Goal: Communication & Community: Answer question/provide support

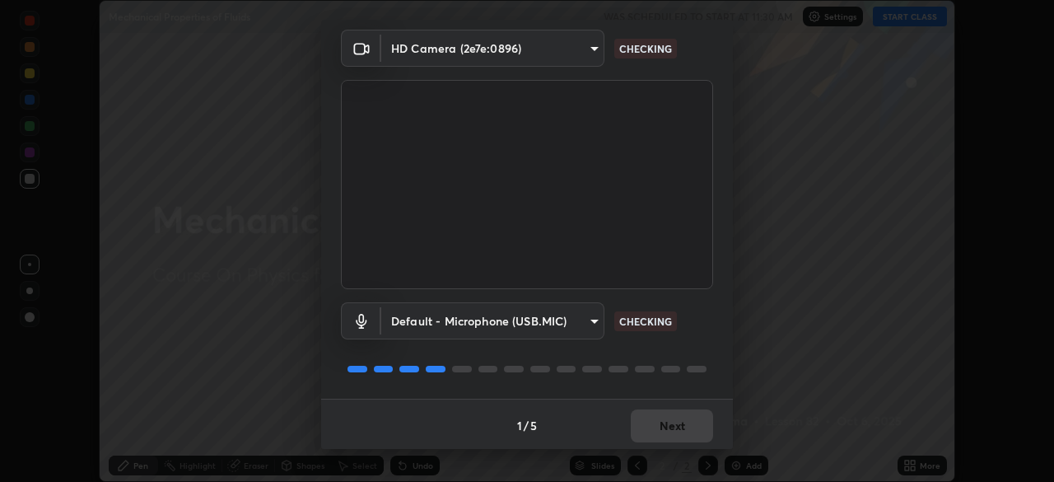
scroll to position [58, 0]
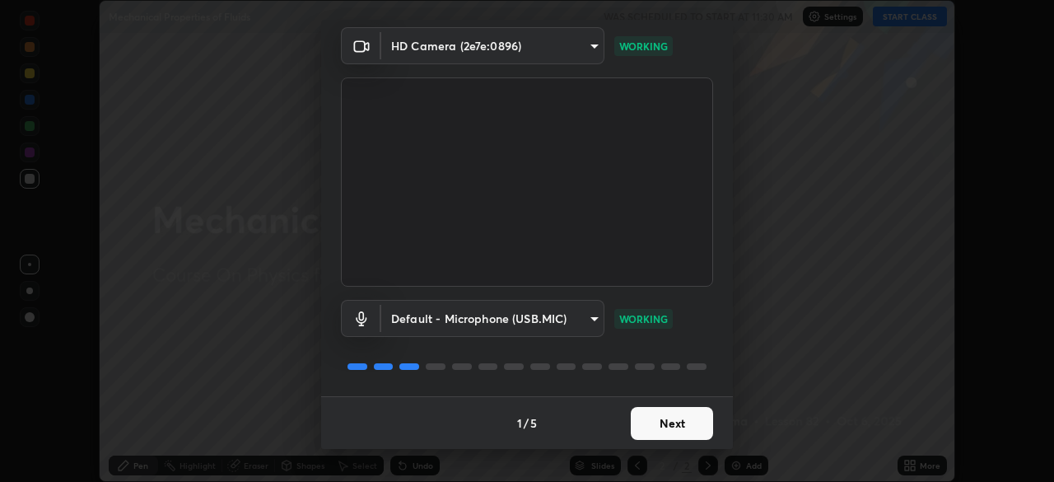
click at [637, 427] on button "Next" at bounding box center [672, 423] width 82 height 33
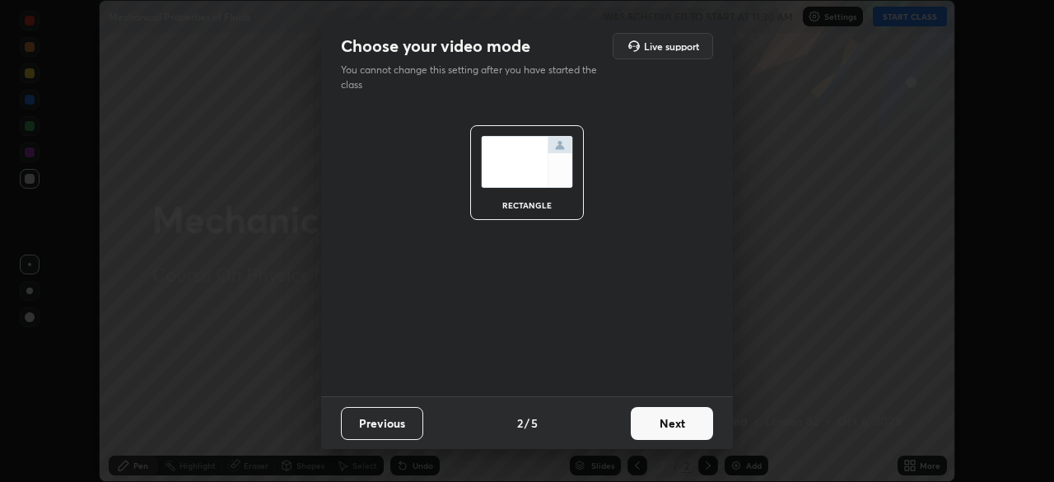
click at [647, 427] on button "Next" at bounding box center [672, 423] width 82 height 33
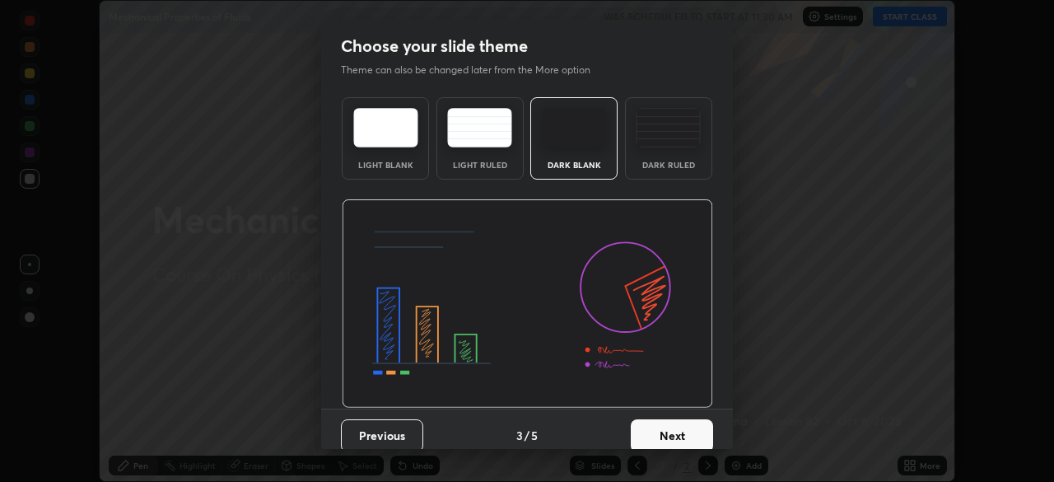
click at [643, 162] on div "Dark Ruled" at bounding box center [669, 165] width 66 height 8
click at [650, 425] on button "Next" at bounding box center [672, 435] width 82 height 33
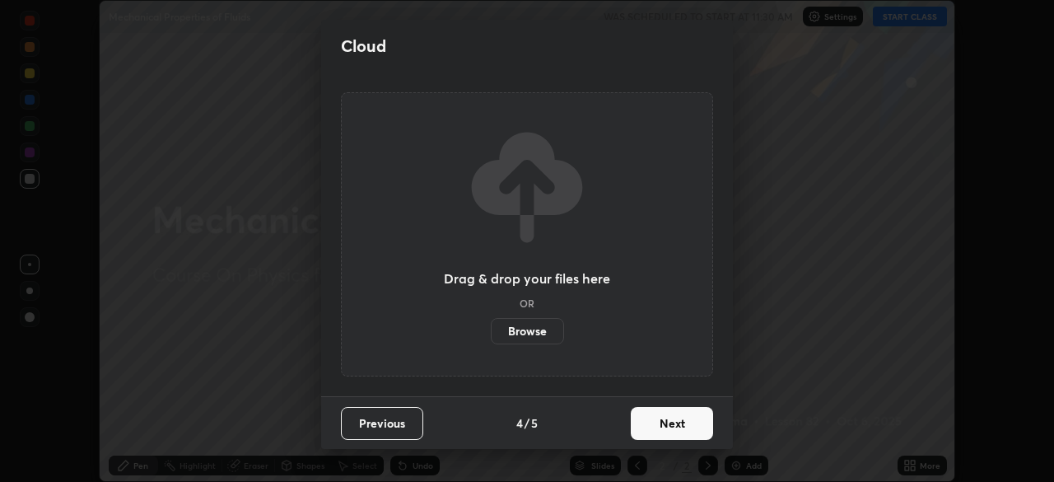
click at [649, 425] on button "Next" at bounding box center [672, 423] width 82 height 33
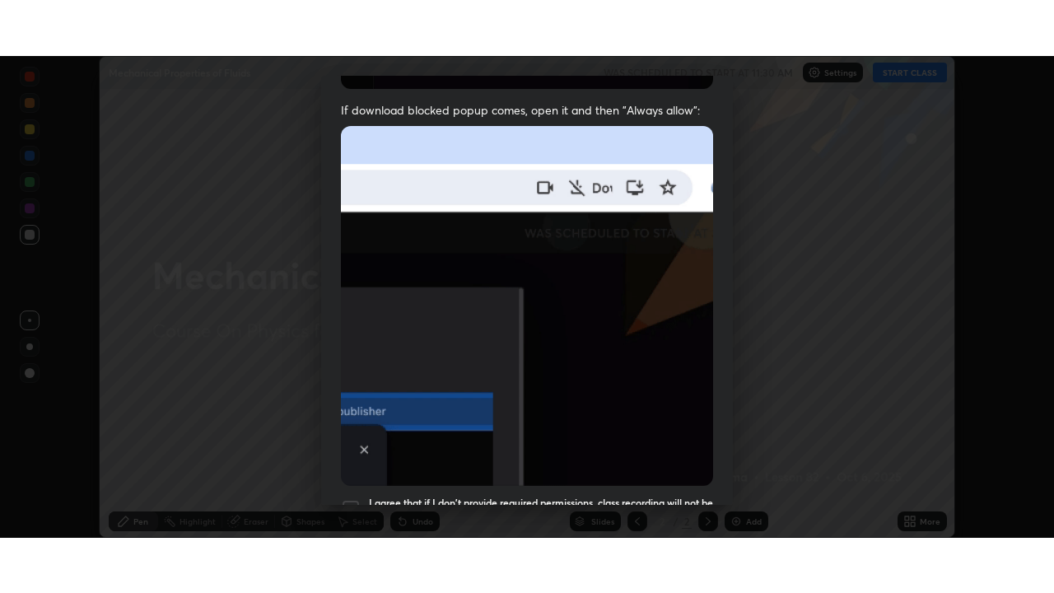
scroll to position [395, 0]
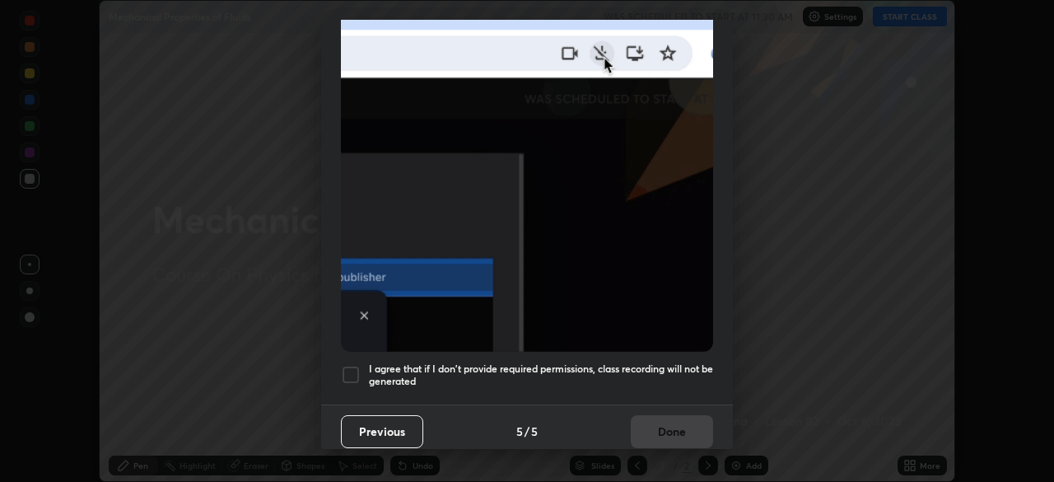
click at [348, 370] on div at bounding box center [351, 375] width 20 height 20
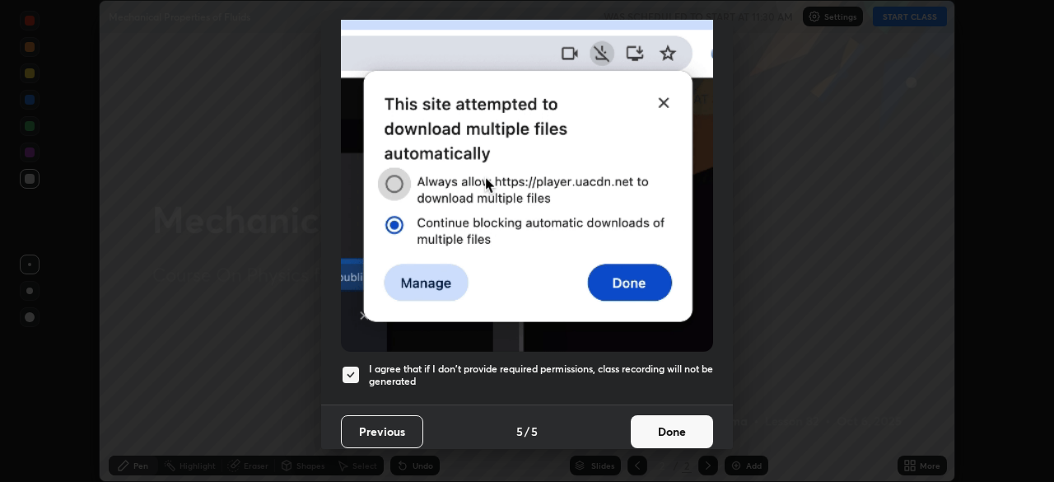
click at [648, 433] on button "Done" at bounding box center [672, 431] width 82 height 33
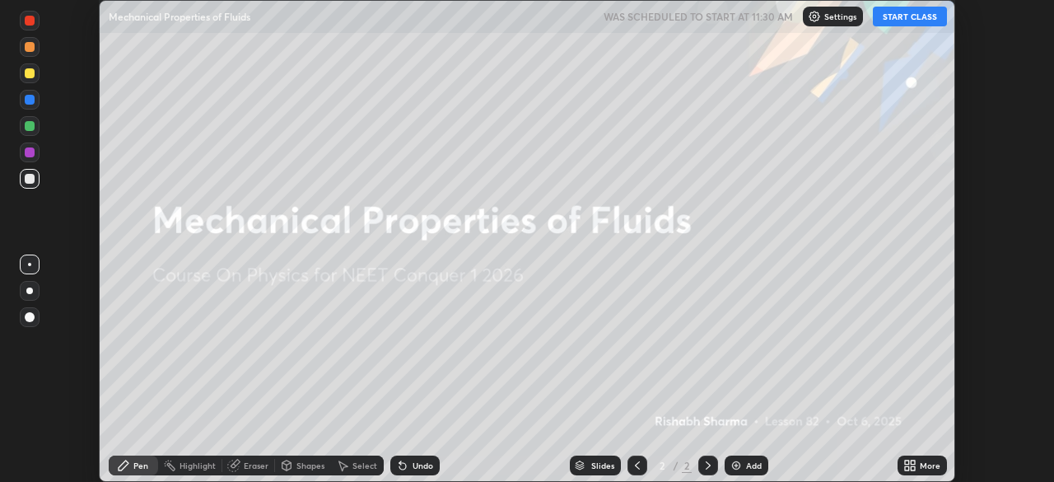
click at [913, 468] on icon at bounding box center [913, 468] width 4 height 4
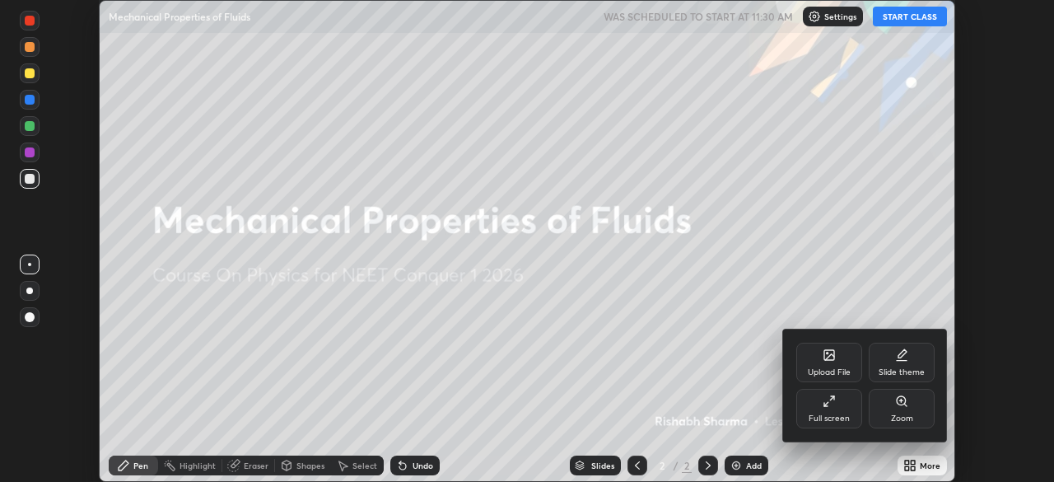
click at [833, 416] on div "Full screen" at bounding box center [829, 418] width 41 height 8
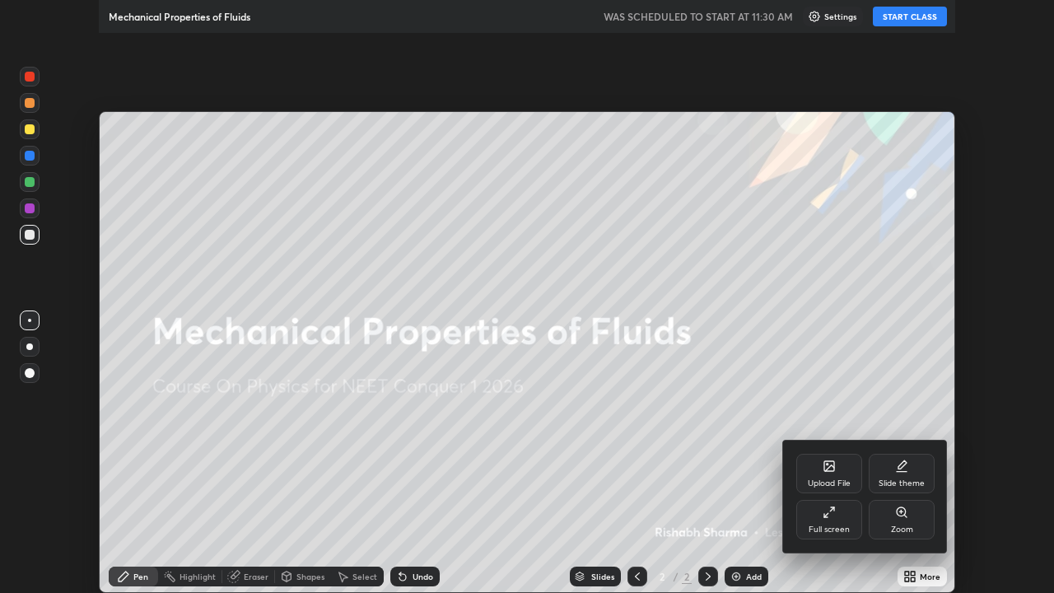
scroll to position [593, 1054]
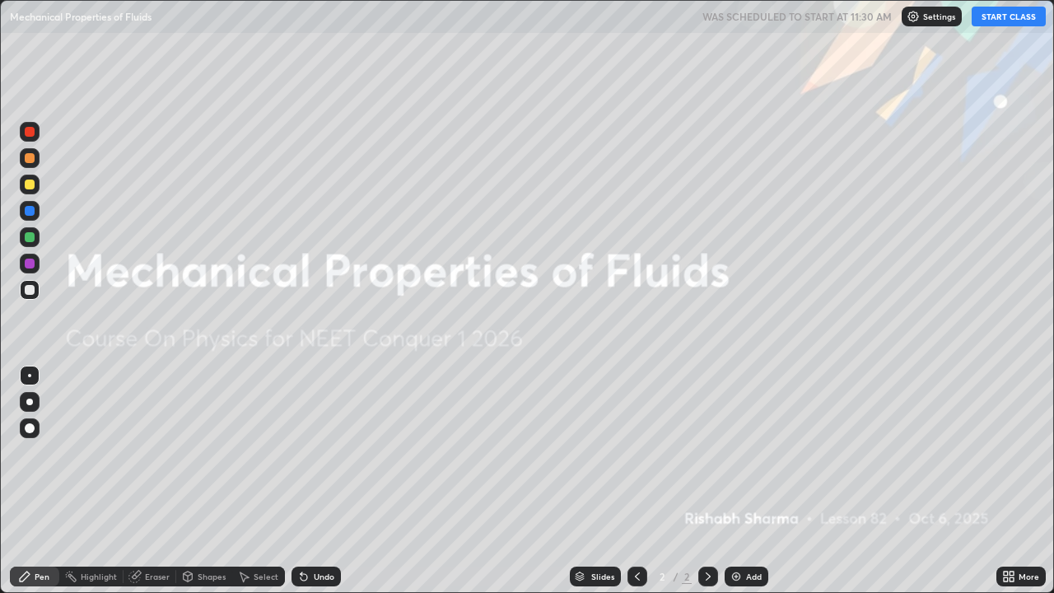
click at [996, 24] on button "START CLASS" at bounding box center [1009, 17] width 74 height 20
click at [738, 481] on img at bounding box center [736, 576] width 13 height 13
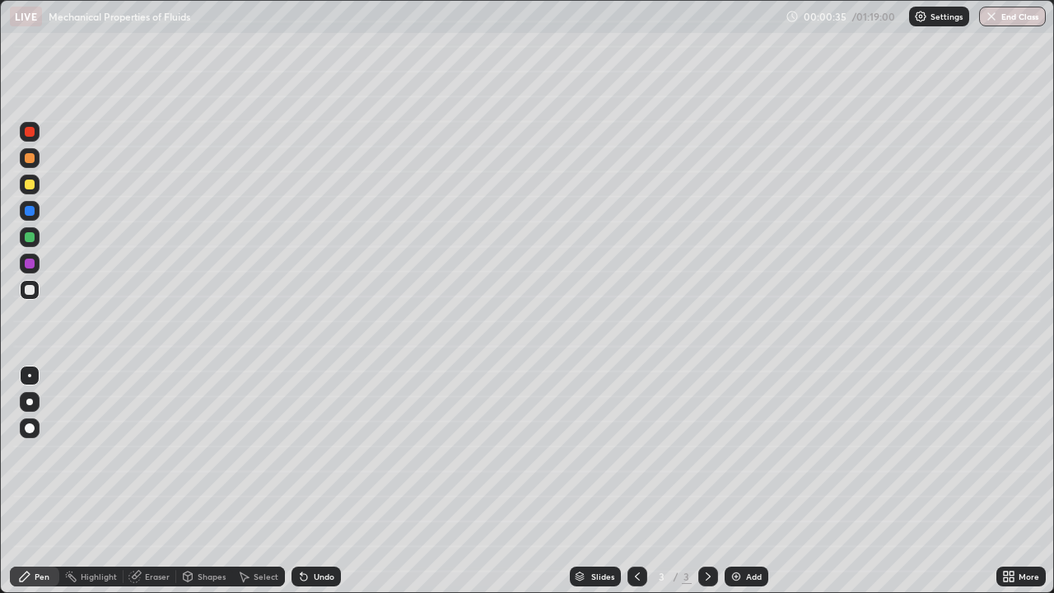
click at [30, 402] on div at bounding box center [29, 402] width 7 height 7
click at [204, 481] on div "Shapes" at bounding box center [212, 576] width 28 height 8
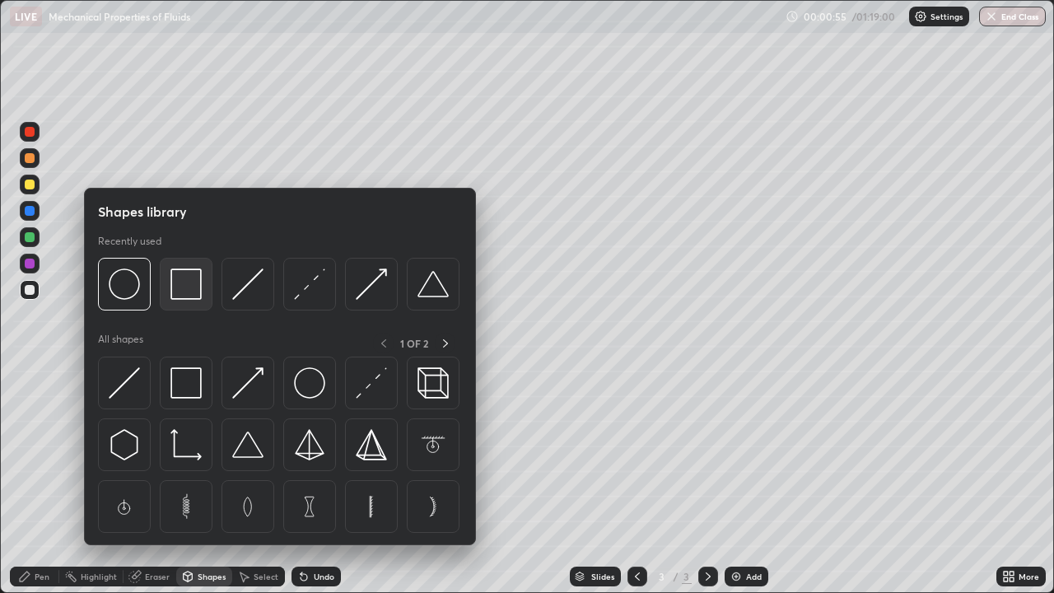
click at [197, 297] on img at bounding box center [185, 284] width 31 height 31
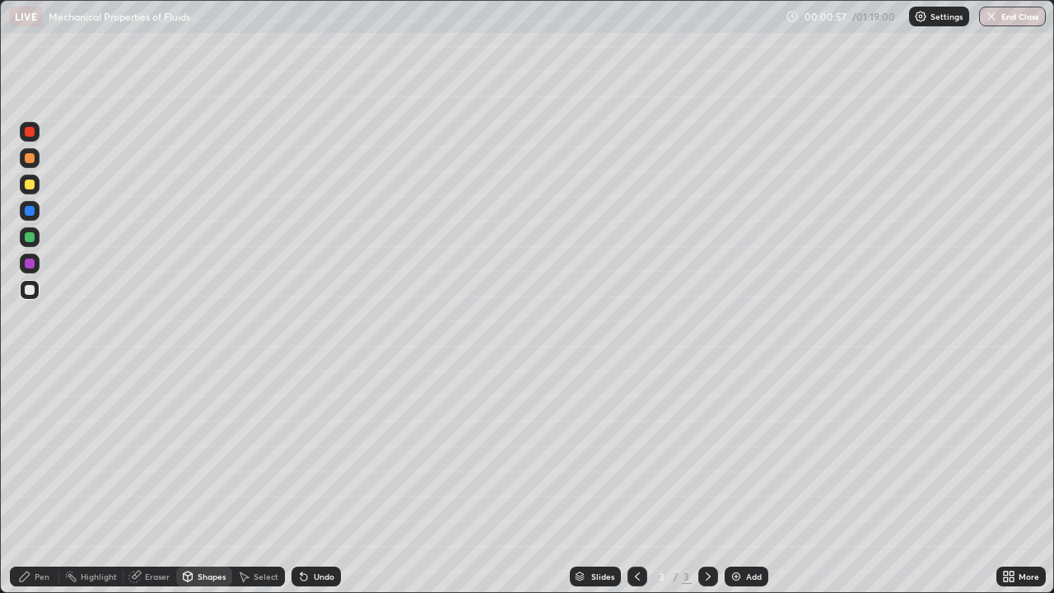
click at [44, 481] on div "Pen" at bounding box center [42, 576] width 15 height 8
click at [315, 481] on div "Undo" at bounding box center [324, 576] width 21 height 8
click at [314, 481] on div "Undo" at bounding box center [324, 576] width 21 height 8
click at [311, 481] on div "Undo" at bounding box center [316, 577] width 49 height 20
click at [314, 481] on div "Undo" at bounding box center [324, 576] width 21 height 8
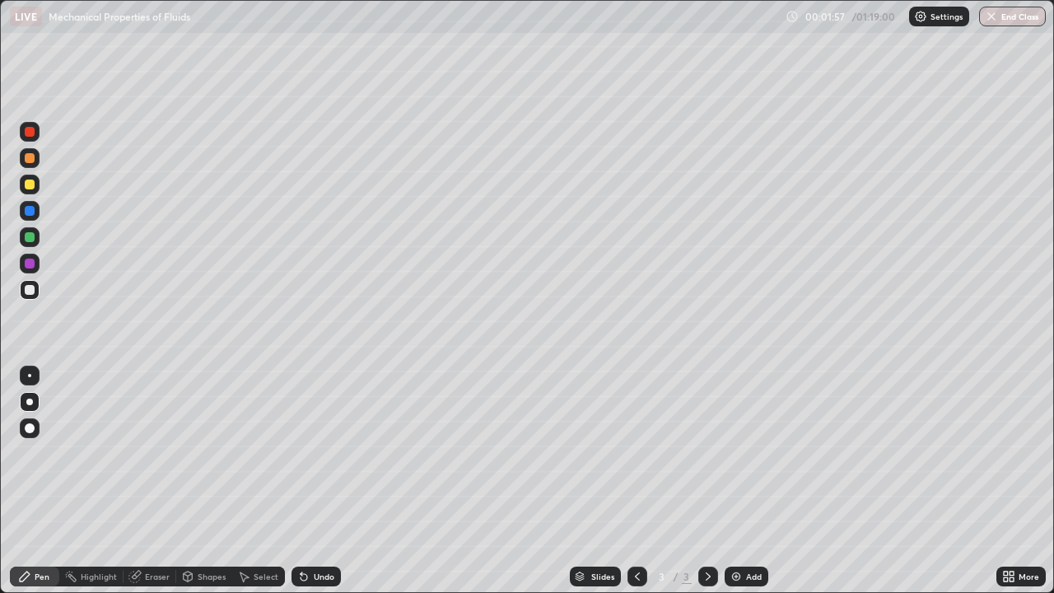
click at [315, 481] on div "Undo" at bounding box center [324, 576] width 21 height 8
click at [746, 481] on div "Add" at bounding box center [754, 576] width 16 height 8
click at [212, 481] on div "Shapes" at bounding box center [212, 576] width 28 height 8
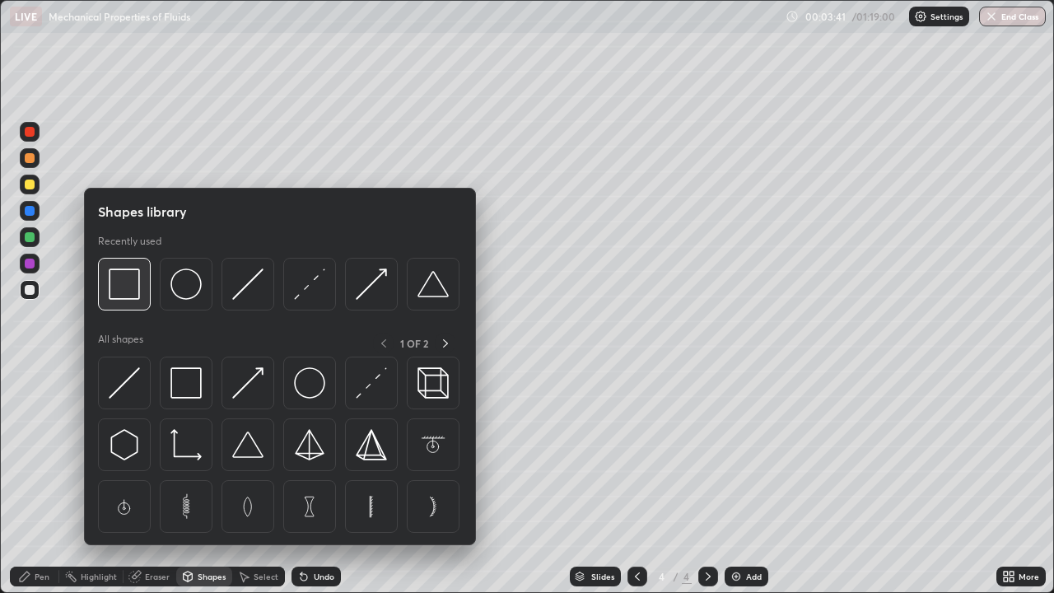
click at [141, 298] on div at bounding box center [124, 284] width 53 height 53
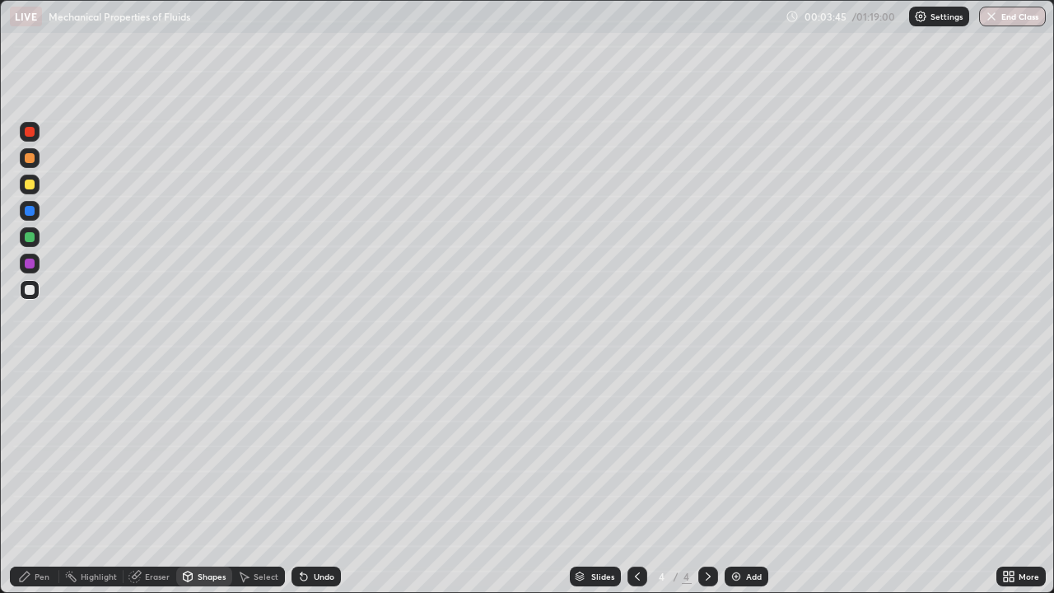
click at [44, 481] on div "Pen" at bounding box center [42, 576] width 15 height 8
click at [308, 481] on div "Undo" at bounding box center [316, 577] width 49 height 20
click at [314, 481] on div "Undo" at bounding box center [324, 576] width 21 height 8
click at [315, 481] on div "Undo" at bounding box center [324, 576] width 21 height 8
click at [200, 481] on div "Shapes" at bounding box center [212, 576] width 28 height 8
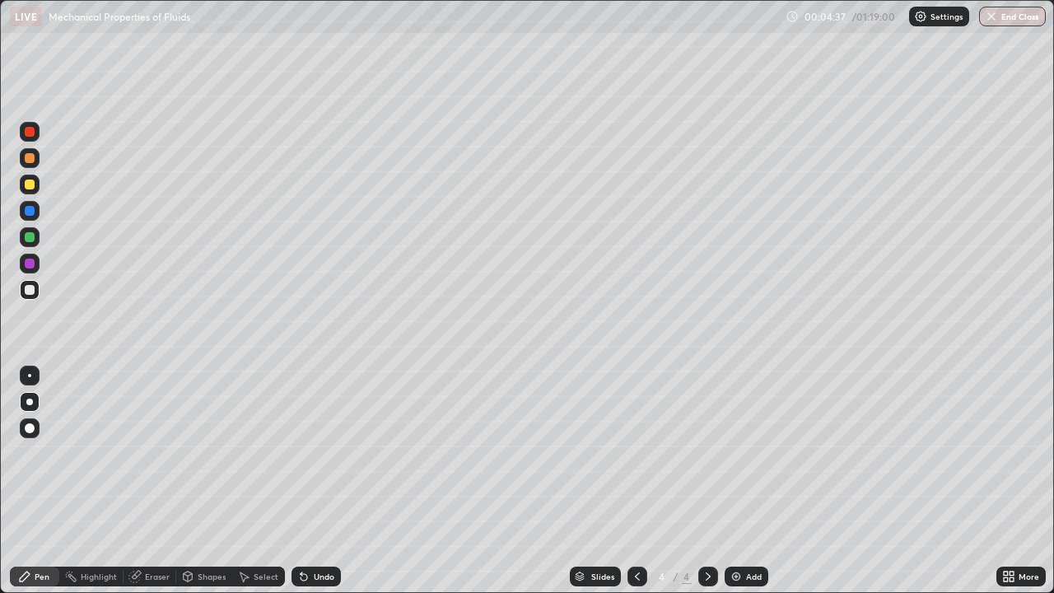
click at [205, 481] on div "Shapes" at bounding box center [212, 576] width 28 height 8
click at [208, 481] on div "Shapes" at bounding box center [212, 576] width 28 height 8
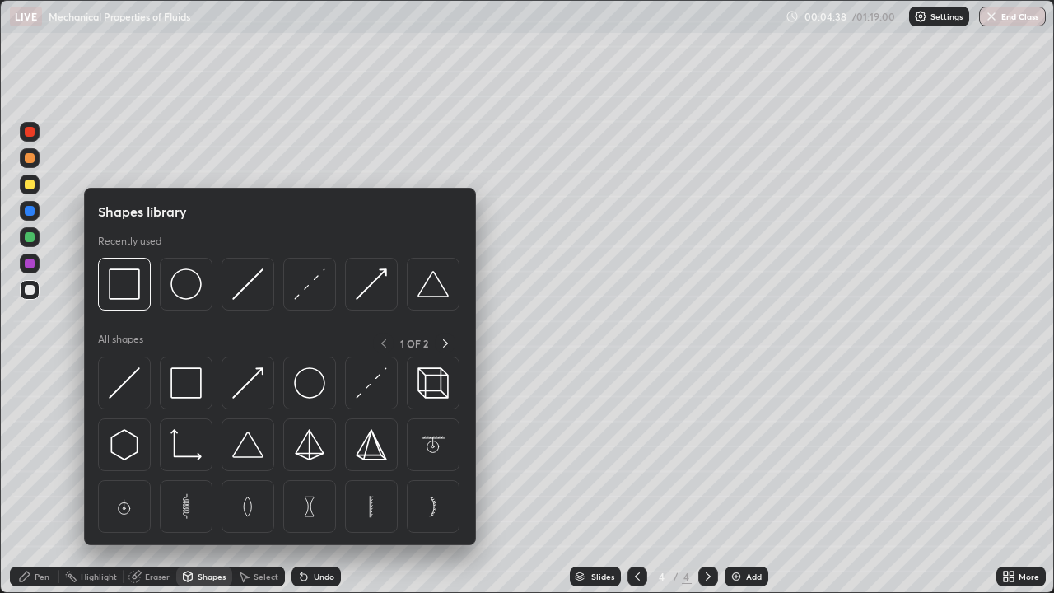
click at [210, 481] on div "Shapes" at bounding box center [212, 576] width 28 height 8
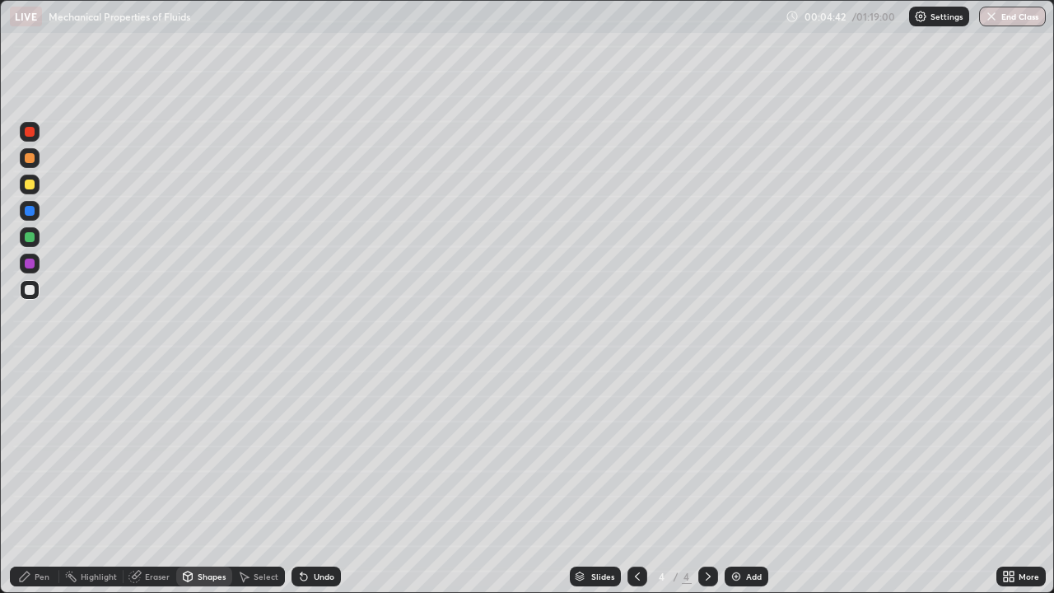
click at [53, 481] on div "Pen" at bounding box center [34, 577] width 49 height 20
click at [315, 481] on div "Undo" at bounding box center [324, 576] width 21 height 8
click at [198, 481] on div "Shapes" at bounding box center [212, 576] width 28 height 8
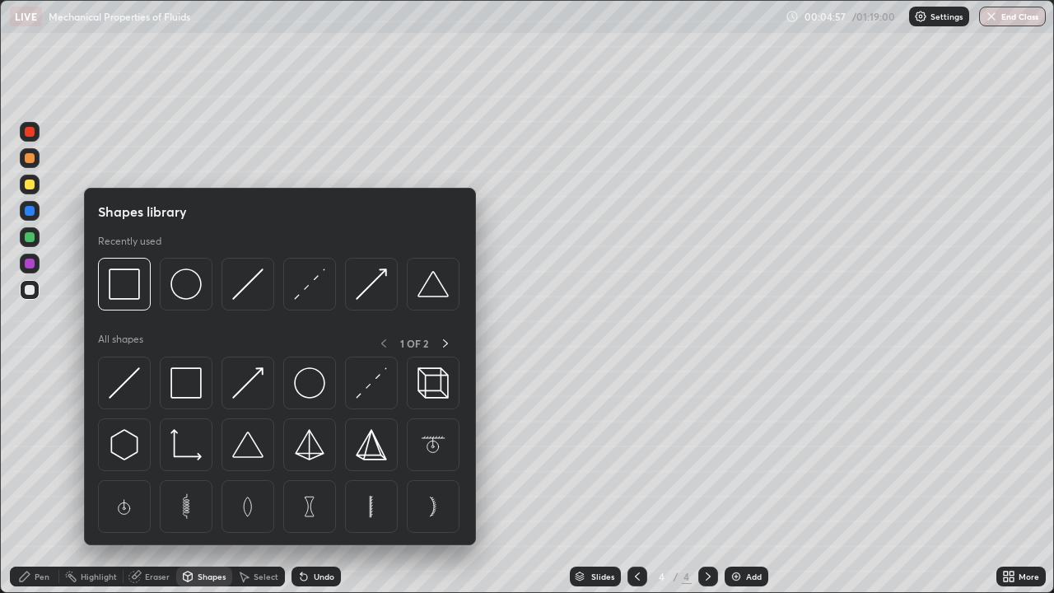
click at [202, 481] on div "Shapes" at bounding box center [204, 577] width 56 height 20
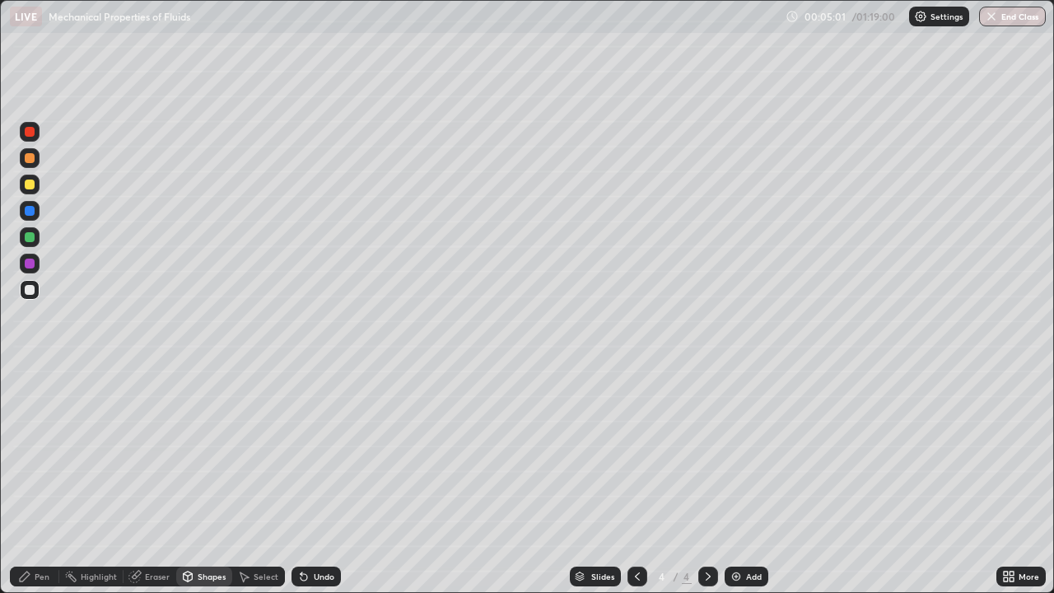
click at [44, 481] on div "Pen" at bounding box center [42, 576] width 15 height 8
click at [308, 481] on div "Undo" at bounding box center [316, 577] width 49 height 20
click at [319, 481] on div "Undo" at bounding box center [324, 576] width 21 height 8
click at [320, 481] on div "Undo" at bounding box center [316, 577] width 49 height 20
click at [319, 481] on div "Undo" at bounding box center [324, 576] width 21 height 8
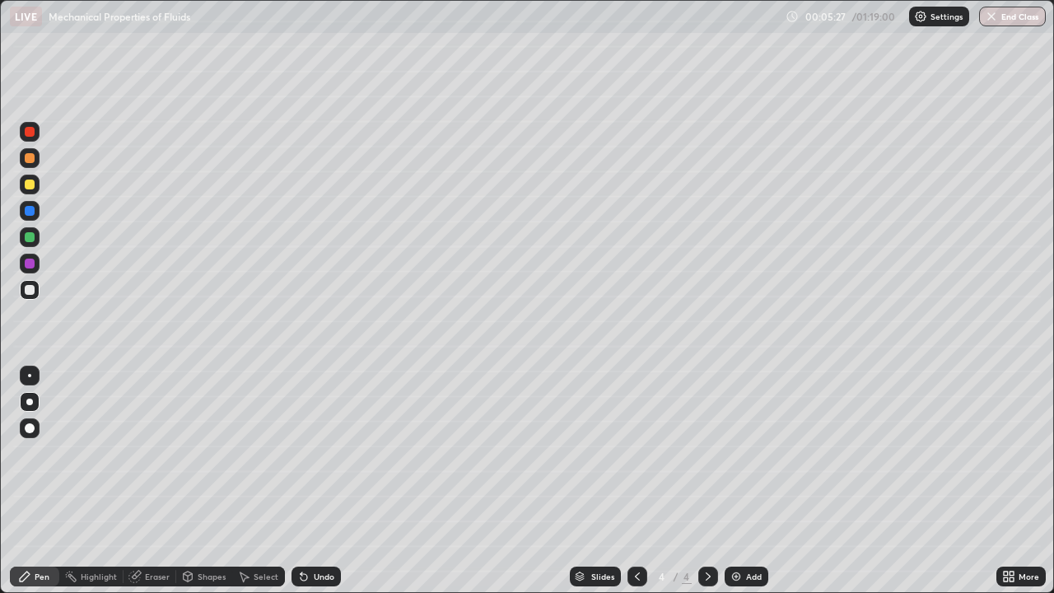
click at [315, 481] on div "Undo" at bounding box center [324, 576] width 21 height 8
click at [317, 481] on div "Undo" at bounding box center [324, 576] width 21 height 8
click at [146, 481] on div "Eraser" at bounding box center [150, 577] width 53 height 20
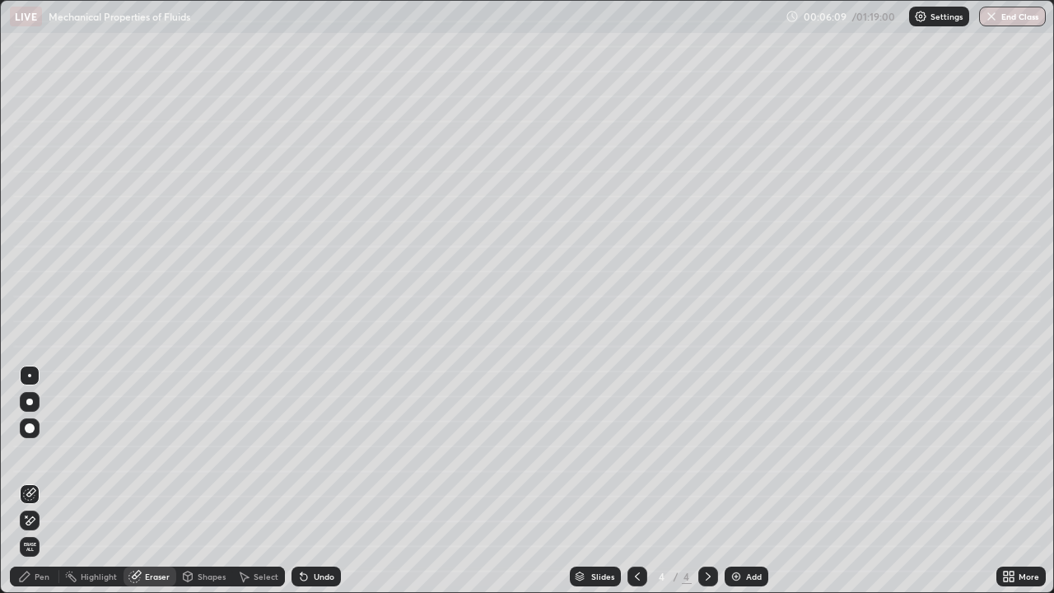
click at [44, 481] on div "Pen" at bounding box center [42, 576] width 15 height 8
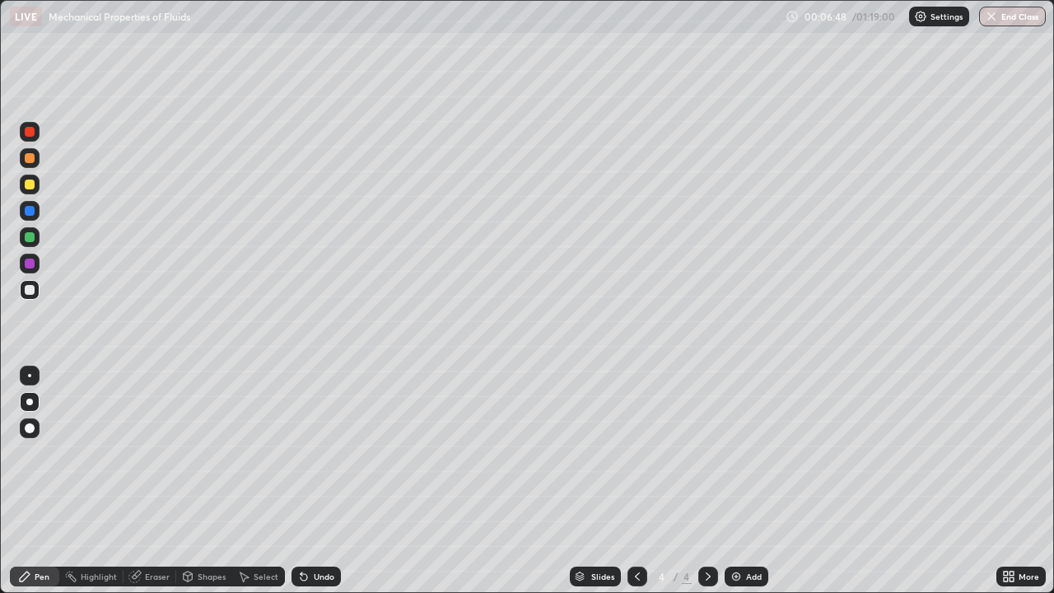
click at [740, 481] on img at bounding box center [736, 576] width 13 height 13
click at [30, 184] on div at bounding box center [30, 185] width 10 height 10
click at [314, 481] on div "Undo" at bounding box center [324, 576] width 21 height 8
click at [635, 481] on div at bounding box center [638, 577] width 20 height 20
click at [711, 481] on div at bounding box center [708, 577] width 20 height 20
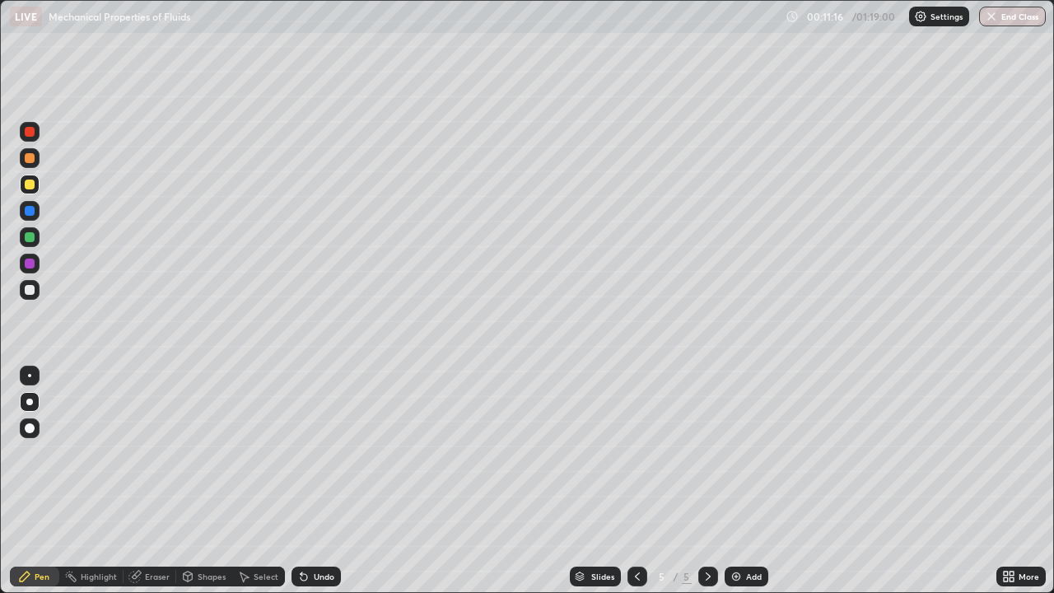
click at [633, 481] on icon at bounding box center [637, 576] width 13 height 13
click at [704, 481] on icon at bounding box center [708, 576] width 13 height 13
click at [636, 481] on icon at bounding box center [637, 576] width 13 height 13
click at [705, 481] on icon at bounding box center [708, 576] width 13 height 13
click at [747, 481] on div "Add" at bounding box center [754, 576] width 16 height 8
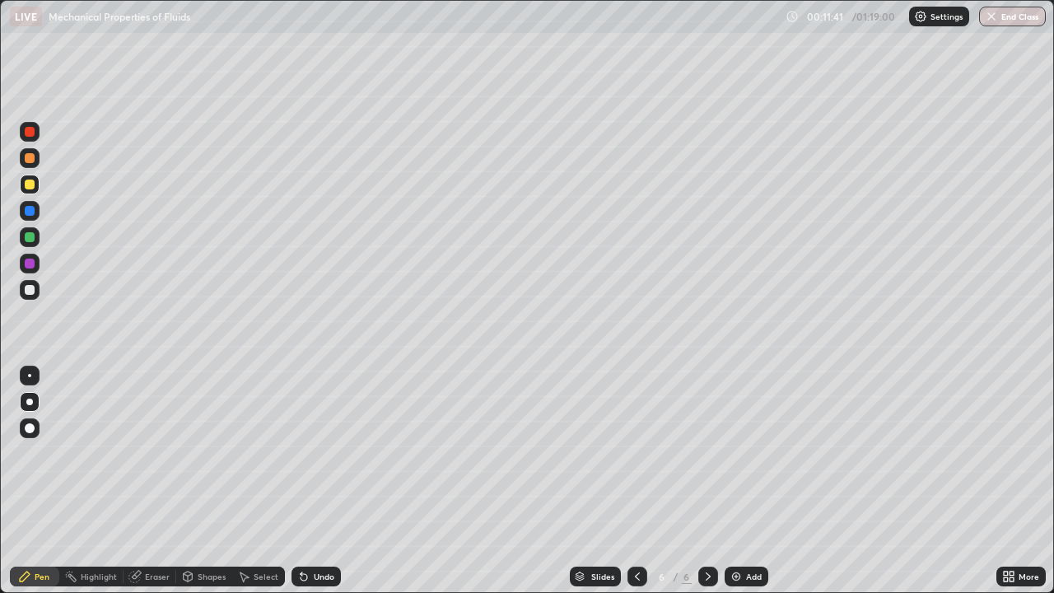
click at [30, 237] on div at bounding box center [30, 237] width 10 height 10
click at [29, 404] on div at bounding box center [29, 402] width 7 height 7
click at [30, 297] on div at bounding box center [30, 290] width 20 height 20
click at [210, 481] on div "Shapes" at bounding box center [212, 576] width 28 height 8
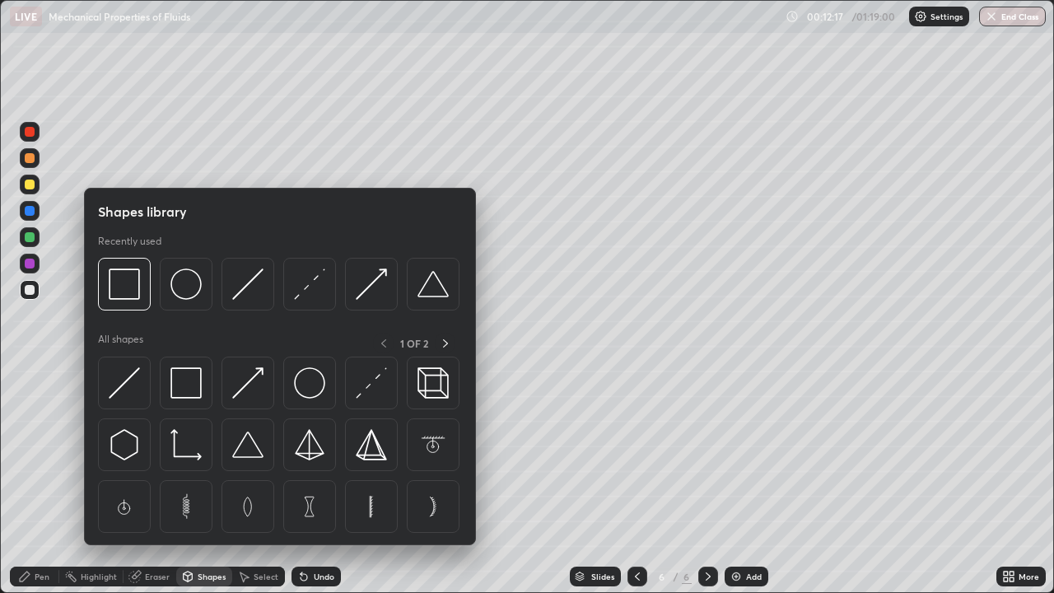
click at [257, 296] on img at bounding box center [247, 284] width 31 height 31
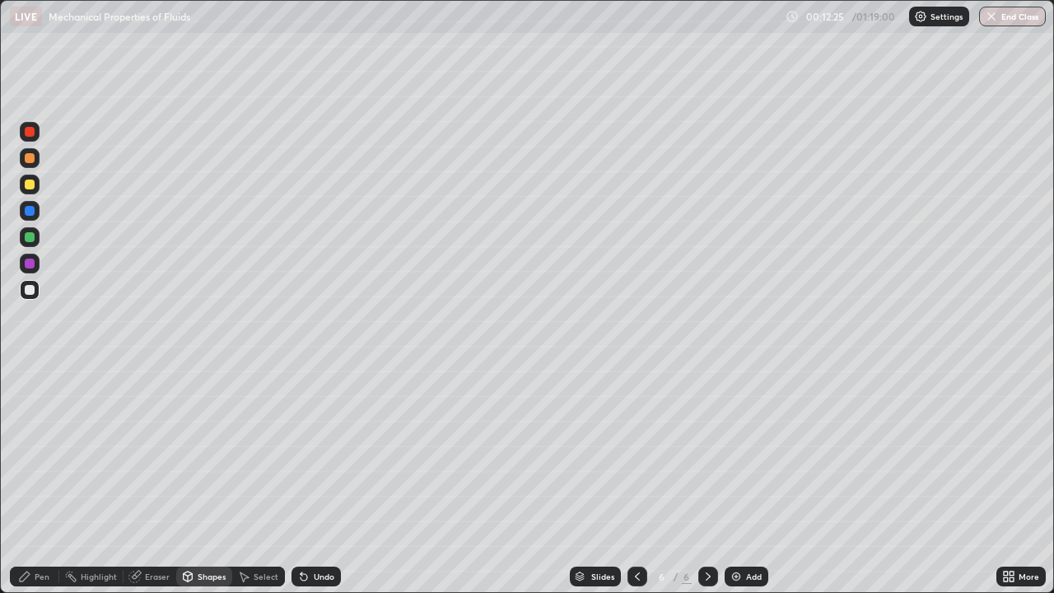
click at [45, 481] on div "Pen" at bounding box center [42, 576] width 15 height 8
click at [309, 481] on div "Undo" at bounding box center [316, 577] width 49 height 20
click at [151, 481] on div "Eraser" at bounding box center [157, 576] width 25 height 8
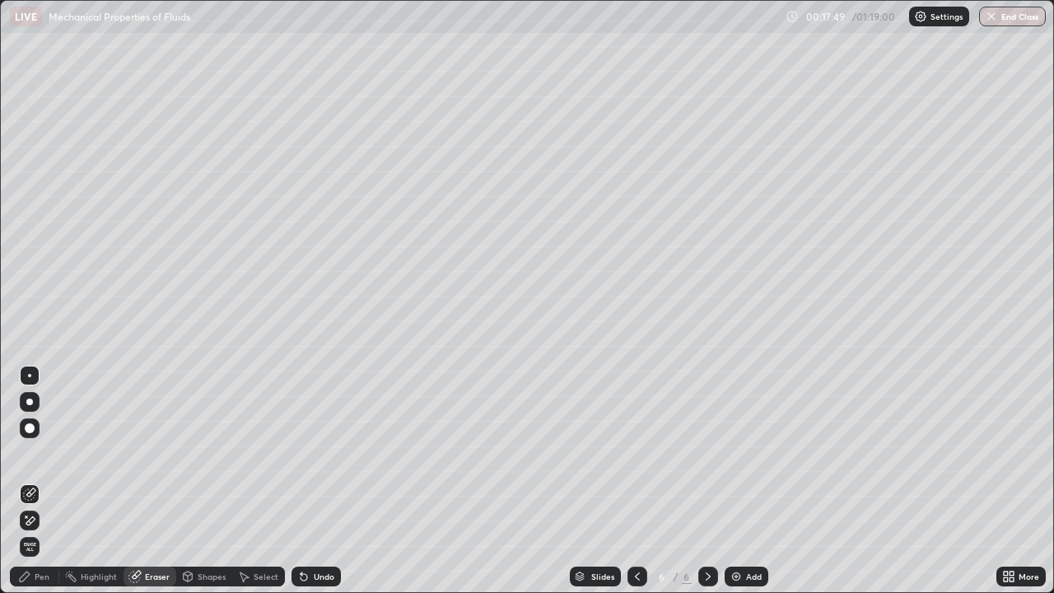
click at [35, 481] on icon at bounding box center [29, 521] width 13 height 14
click at [41, 481] on div "Pen" at bounding box center [42, 576] width 15 height 8
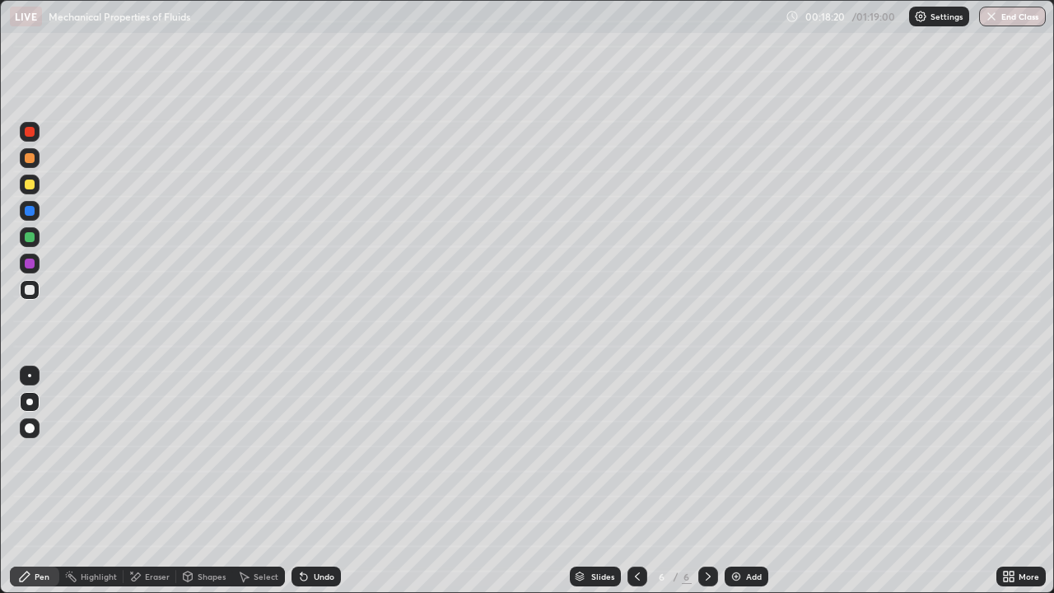
click at [152, 481] on div "Eraser" at bounding box center [150, 577] width 53 height 20
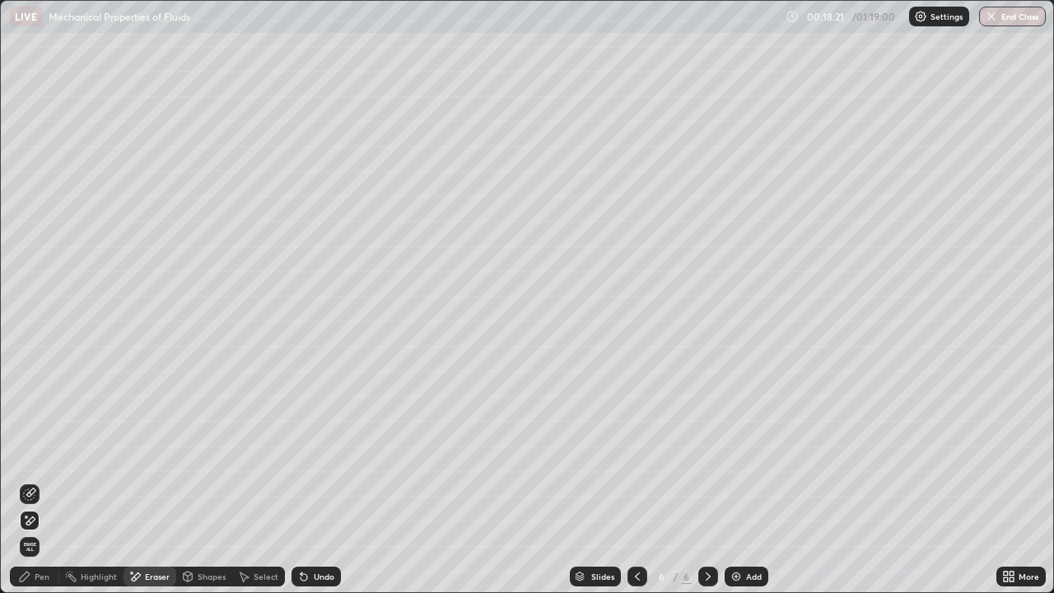
click at [40, 481] on div "Pen" at bounding box center [42, 576] width 15 height 8
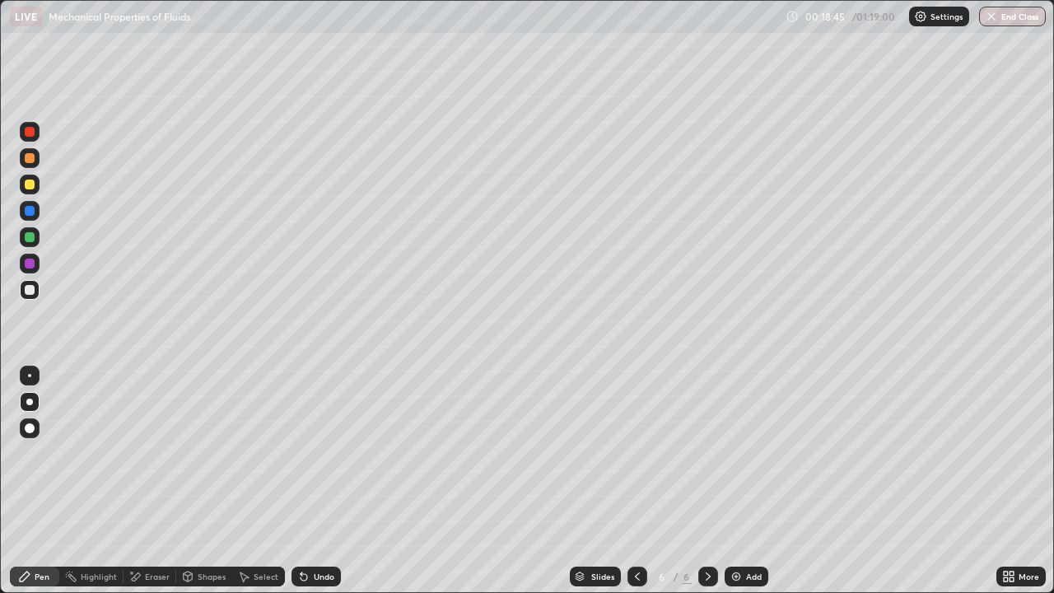
click at [317, 481] on div "Undo" at bounding box center [316, 577] width 49 height 20
click at [319, 481] on div "Undo" at bounding box center [316, 577] width 49 height 20
click at [317, 481] on div "Undo" at bounding box center [316, 577] width 49 height 20
click at [320, 481] on div "Undo" at bounding box center [324, 576] width 21 height 8
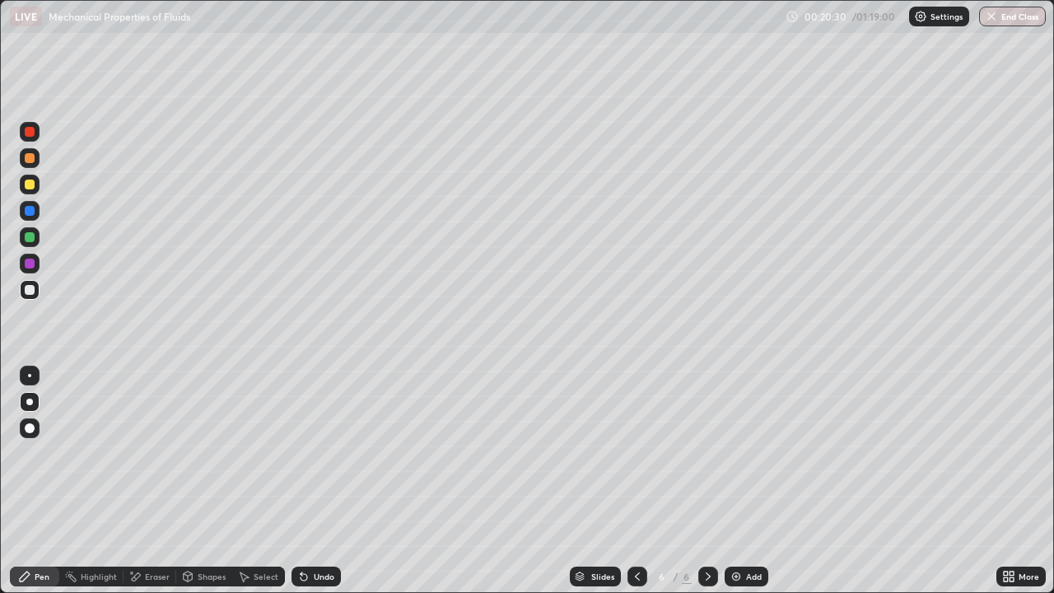
click at [636, 481] on icon at bounding box center [637, 576] width 13 height 13
click at [637, 481] on icon at bounding box center [637, 576] width 13 height 13
click at [709, 481] on icon at bounding box center [708, 576] width 13 height 13
click at [635, 481] on icon at bounding box center [637, 576] width 13 height 13
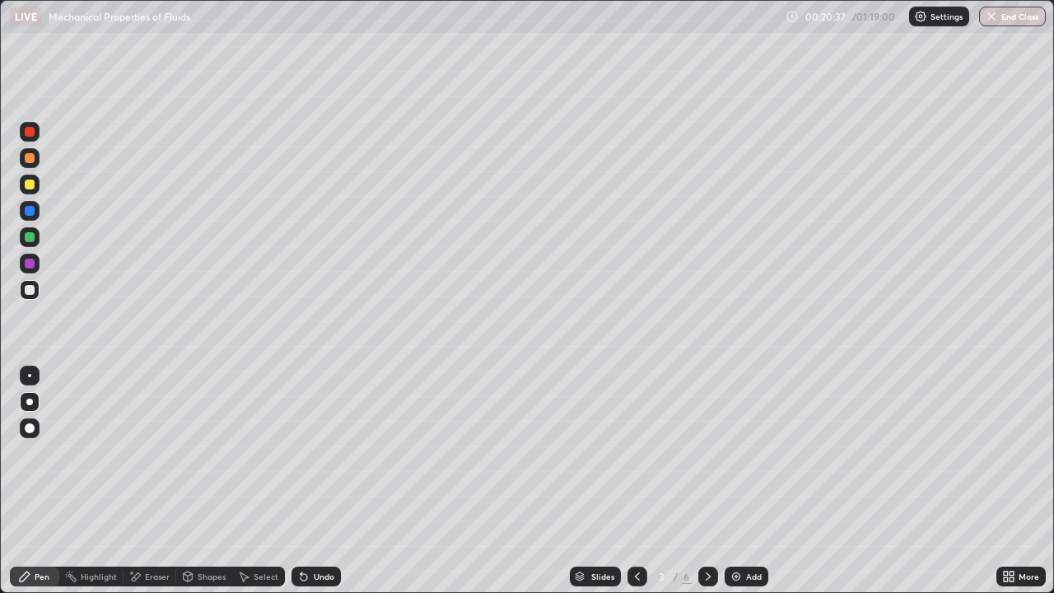
click at [708, 481] on icon at bounding box center [708, 576] width 13 height 13
click at [709, 481] on icon at bounding box center [708, 576] width 13 height 13
click at [634, 481] on icon at bounding box center [637, 576] width 13 height 13
click at [636, 481] on icon at bounding box center [637, 576] width 13 height 13
click at [716, 481] on div at bounding box center [708, 577] width 20 height 20
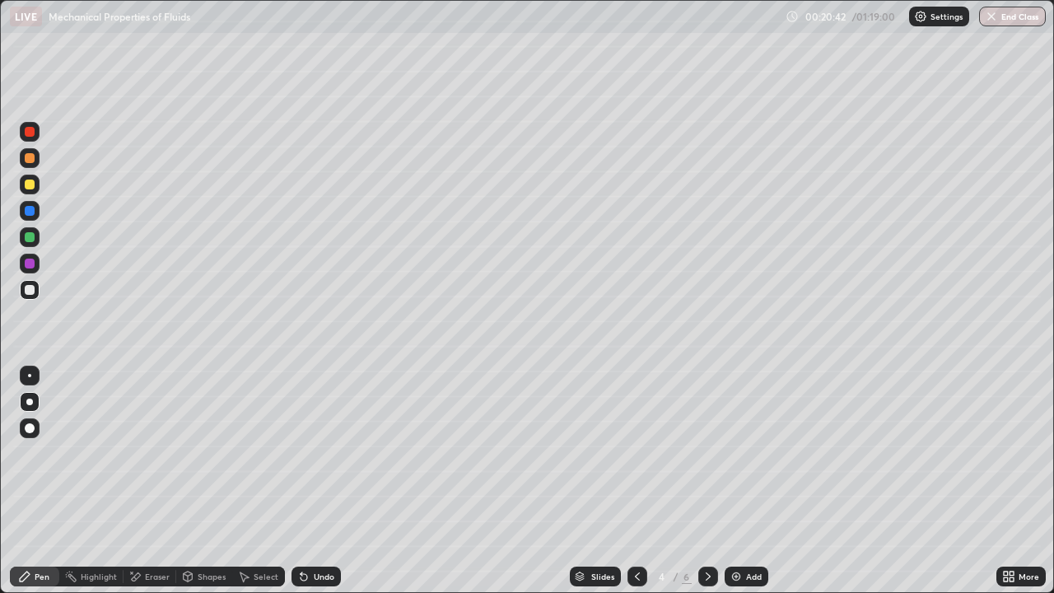
click at [709, 481] on div at bounding box center [708, 577] width 20 height 20
click at [705, 481] on icon at bounding box center [708, 576] width 13 height 13
click at [746, 481] on div "Add" at bounding box center [754, 576] width 16 height 8
click at [207, 481] on div "Shapes" at bounding box center [212, 576] width 28 height 8
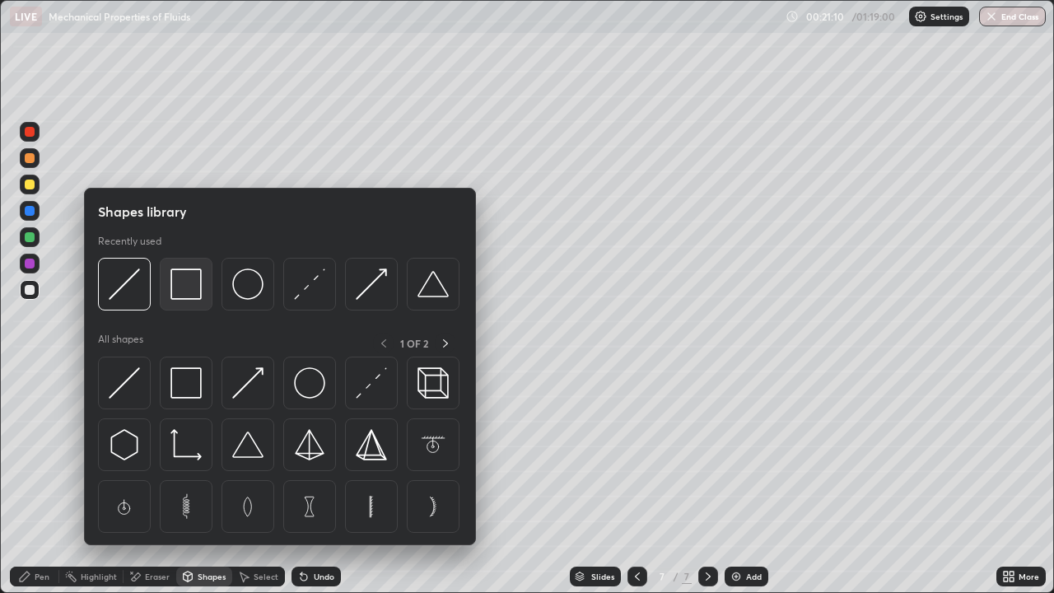
click at [194, 306] on div at bounding box center [186, 284] width 53 height 53
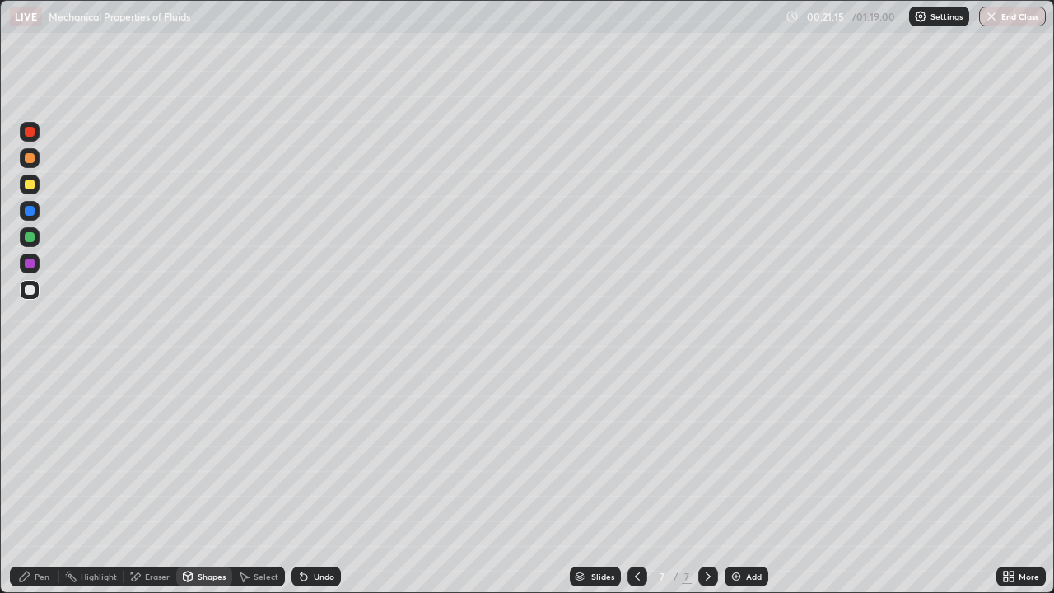
click at [158, 481] on div "Eraser" at bounding box center [157, 576] width 25 height 8
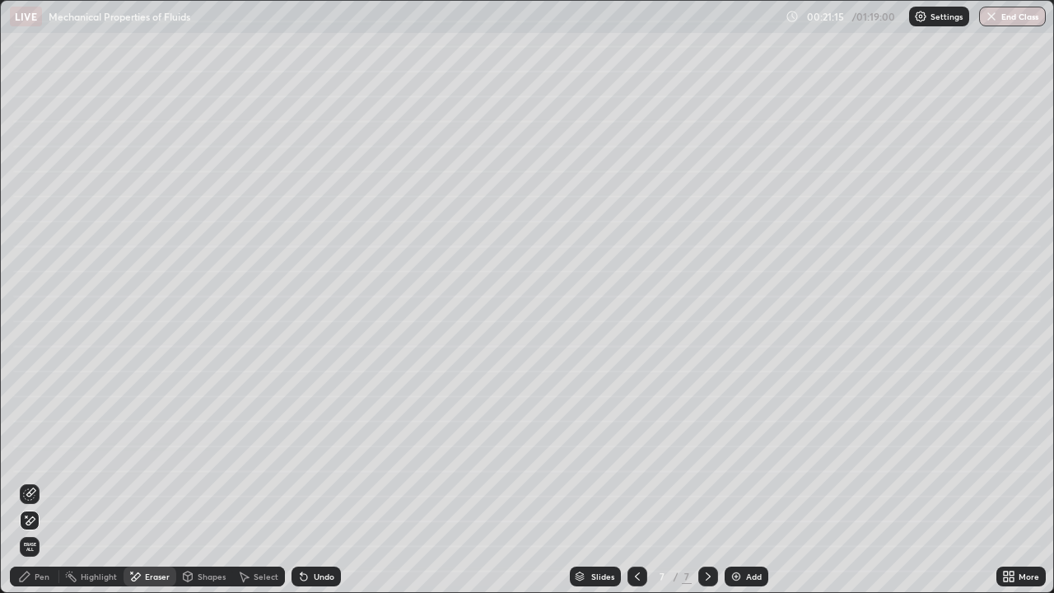
click at [32, 481] on icon at bounding box center [29, 494] width 13 height 13
click at [42, 481] on div "Pen" at bounding box center [42, 576] width 15 height 8
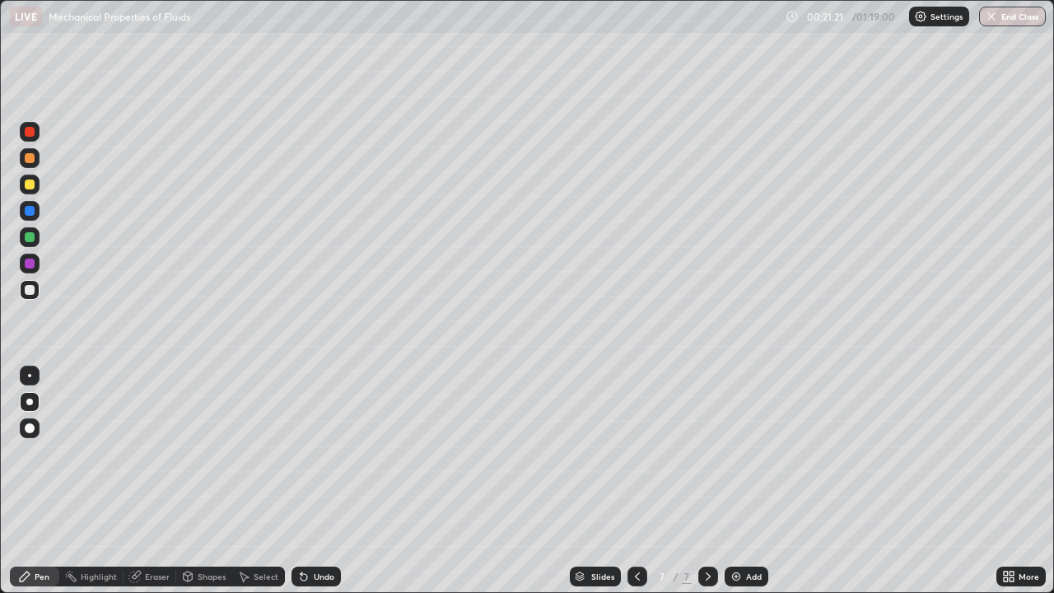
click at [35, 185] on div at bounding box center [30, 185] width 20 height 20
click at [30, 237] on div at bounding box center [30, 237] width 10 height 10
click at [37, 160] on div at bounding box center [30, 158] width 20 height 20
click at [31, 285] on div at bounding box center [30, 290] width 10 height 10
click at [30, 185] on div at bounding box center [30, 185] width 10 height 10
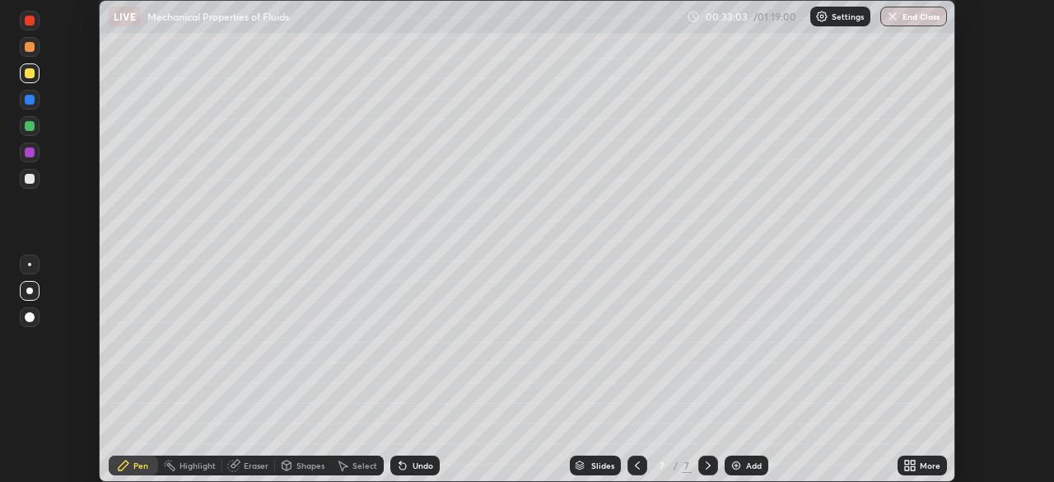
scroll to position [593, 1054]
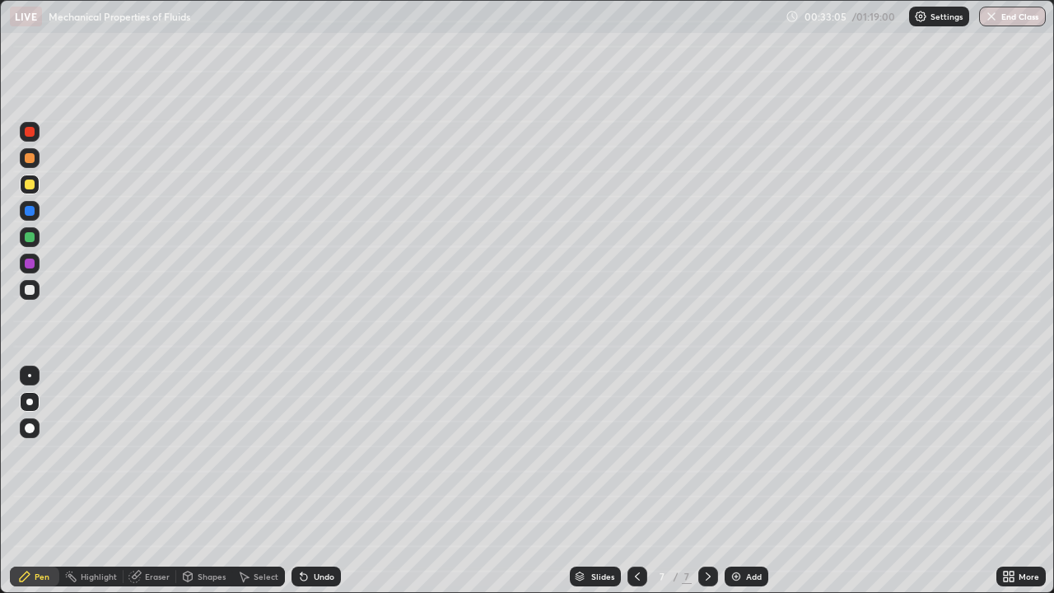
click at [314, 481] on div "Undo" at bounding box center [324, 576] width 21 height 8
click at [315, 481] on div "Undo" at bounding box center [316, 577] width 49 height 20
click at [749, 481] on div "Add" at bounding box center [747, 577] width 44 height 20
click at [152, 481] on div "Eraser" at bounding box center [157, 576] width 25 height 8
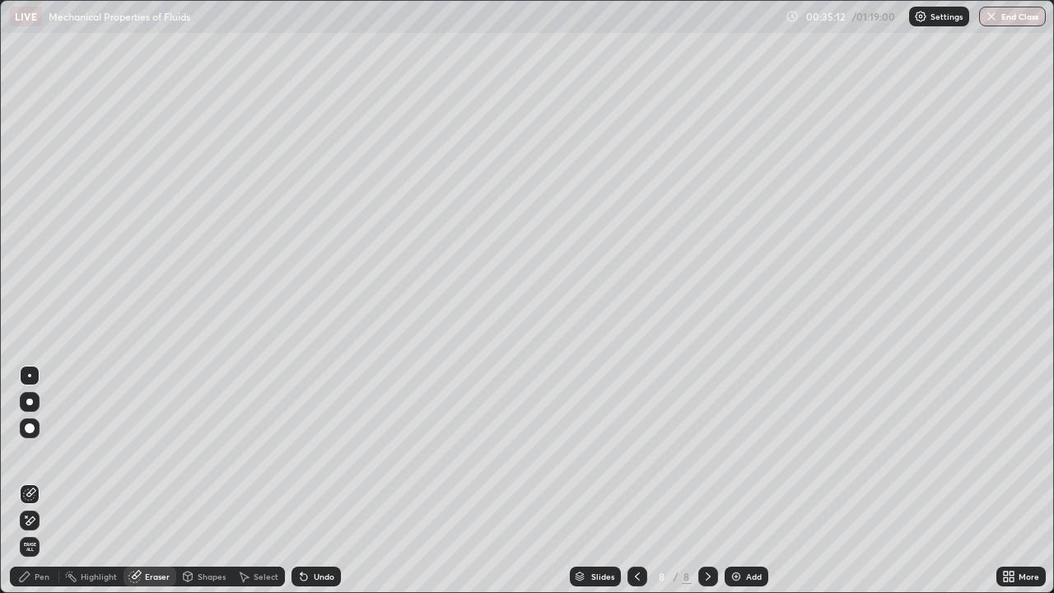
click at [35, 481] on div at bounding box center [30, 494] width 20 height 20
click at [30, 481] on icon at bounding box center [29, 521] width 13 height 14
click at [49, 481] on div "Pen" at bounding box center [42, 576] width 15 height 8
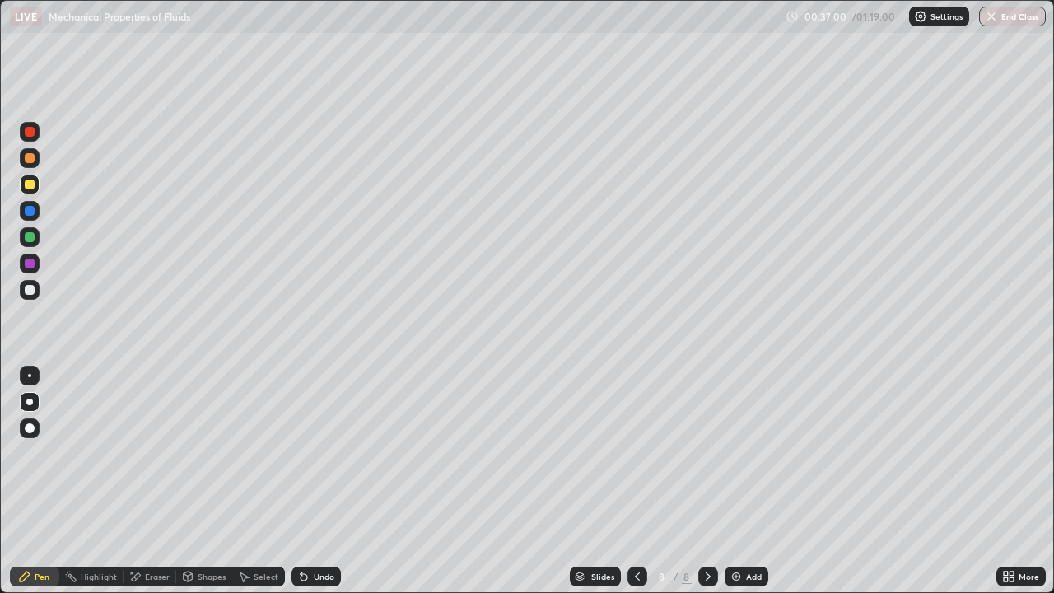
click at [743, 481] on div "Add" at bounding box center [747, 577] width 44 height 20
click at [34, 294] on div at bounding box center [30, 290] width 20 height 20
click at [322, 481] on div "Undo" at bounding box center [316, 577] width 49 height 20
click at [331, 481] on div "Undo" at bounding box center [316, 577] width 49 height 20
click at [29, 186] on div at bounding box center [30, 185] width 10 height 10
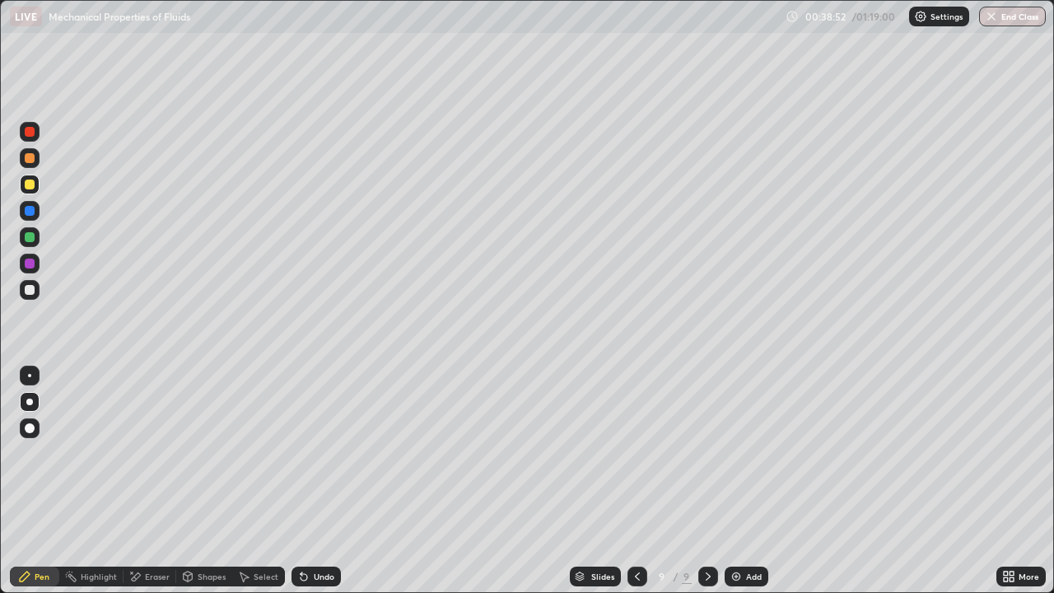
click at [314, 481] on div "Undo" at bounding box center [324, 576] width 21 height 8
click at [318, 481] on div "Undo" at bounding box center [316, 577] width 49 height 20
click at [746, 481] on div "Add" at bounding box center [754, 576] width 16 height 8
click at [38, 297] on div at bounding box center [30, 290] width 20 height 26
click at [310, 481] on div "Undo" at bounding box center [316, 577] width 49 height 20
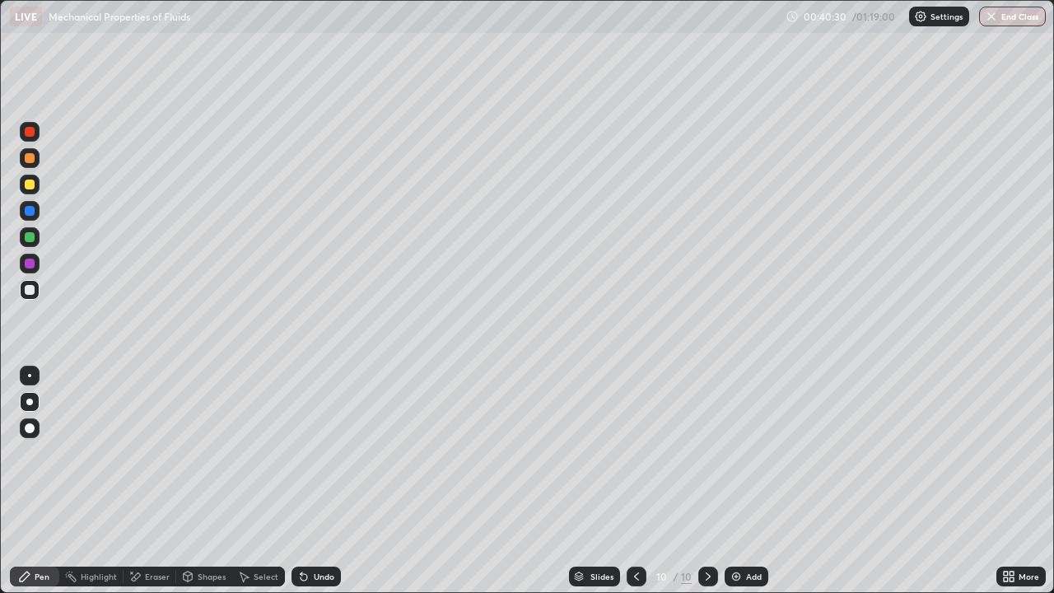
click at [309, 481] on div "Undo" at bounding box center [316, 577] width 49 height 20
click at [307, 481] on icon at bounding box center [303, 576] width 13 height 13
click at [31, 296] on div at bounding box center [30, 290] width 20 height 20
click at [26, 188] on div at bounding box center [30, 185] width 10 height 10
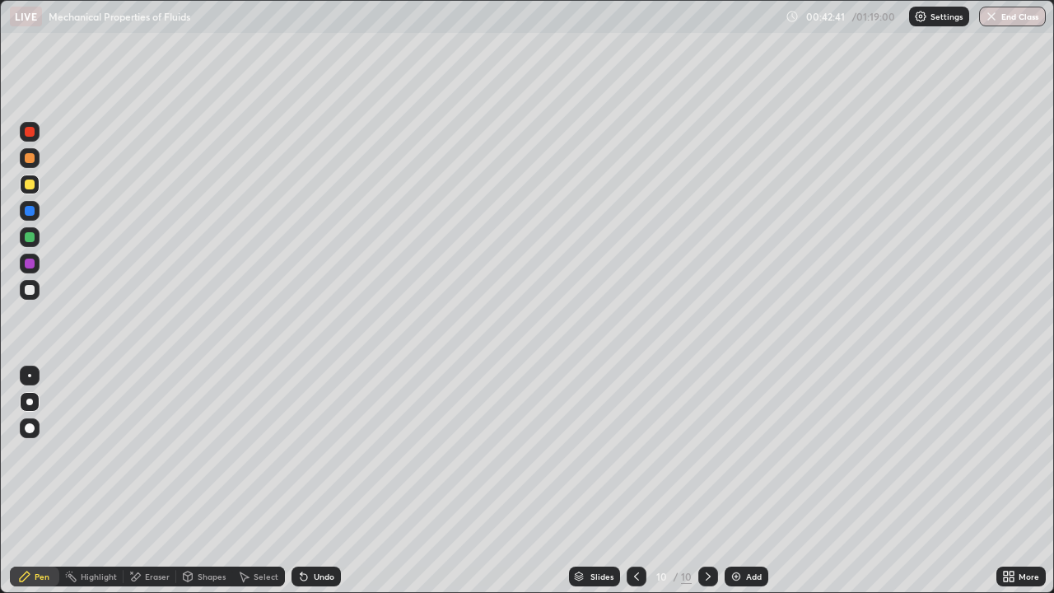
click at [30, 291] on div at bounding box center [30, 290] width 10 height 10
click at [211, 481] on div "Shapes" at bounding box center [212, 576] width 28 height 8
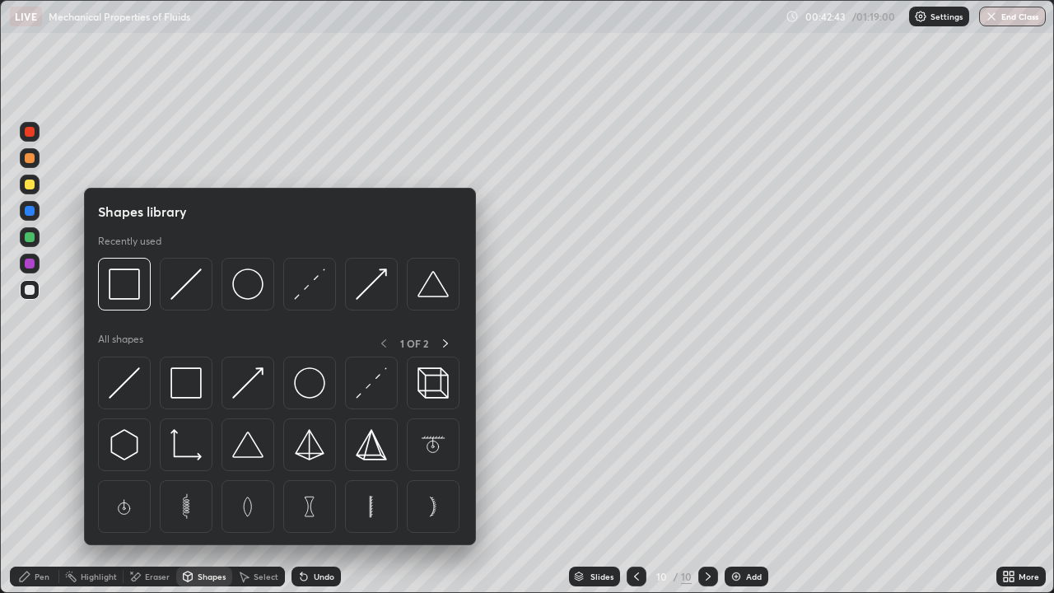
click at [203, 481] on div "Shapes" at bounding box center [204, 577] width 56 height 20
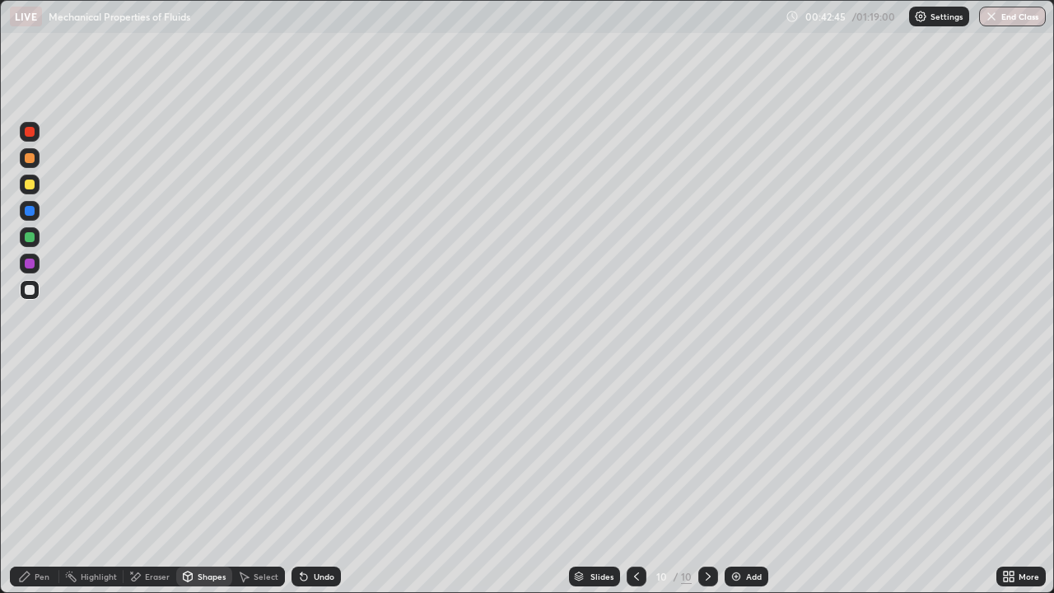
click at [23, 292] on div at bounding box center [30, 290] width 20 height 20
click at [30, 182] on div at bounding box center [30, 185] width 10 height 10
click at [53, 481] on div "Pen" at bounding box center [34, 577] width 49 height 20
click at [319, 481] on div "Undo" at bounding box center [324, 576] width 21 height 8
click at [325, 481] on div "Undo" at bounding box center [316, 577] width 49 height 20
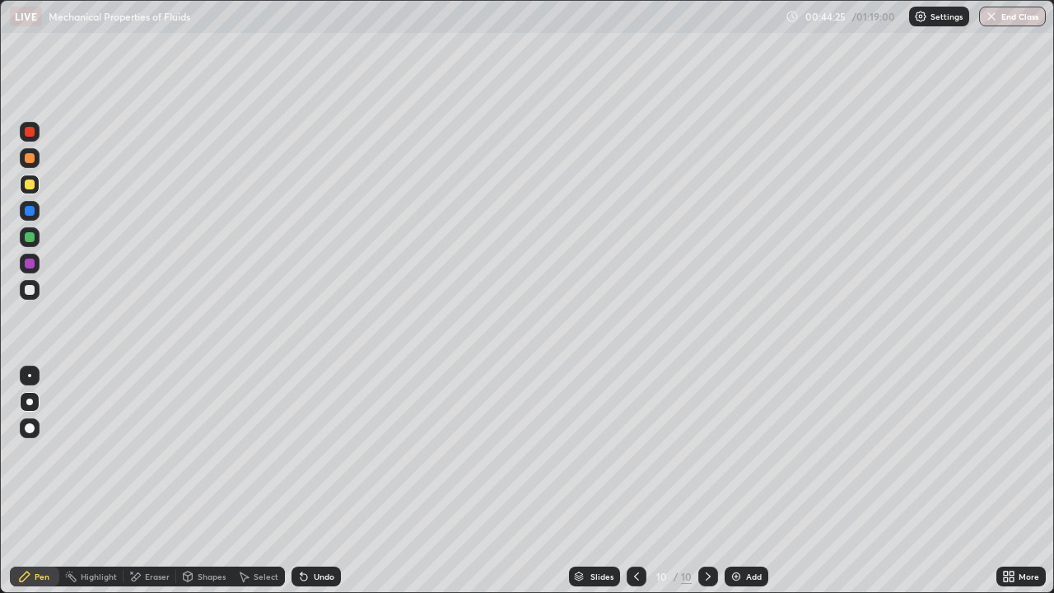
click at [154, 481] on div "Eraser" at bounding box center [150, 577] width 53 height 20
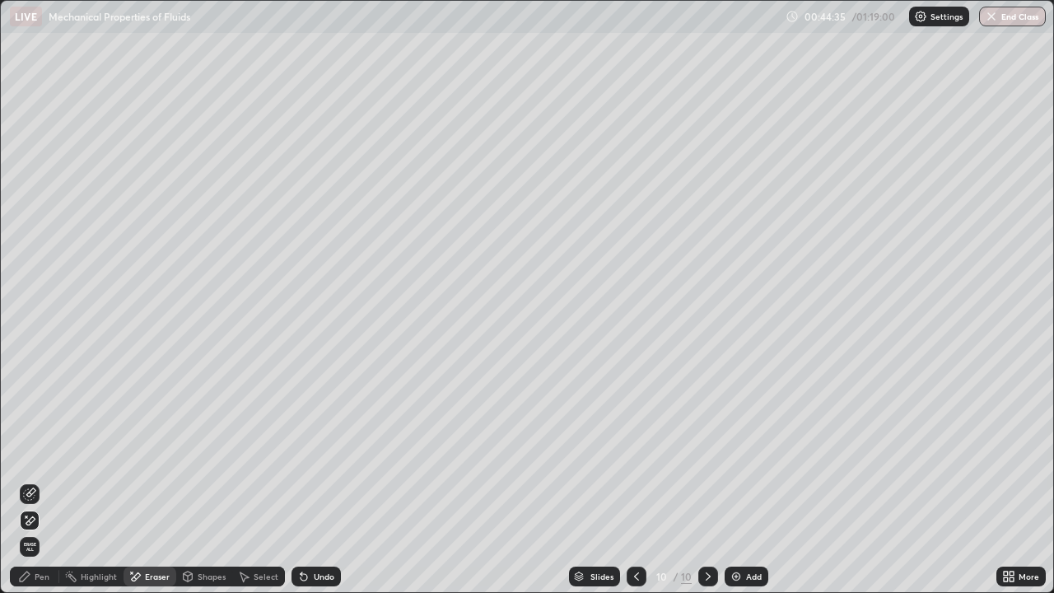
click at [41, 481] on div "Pen" at bounding box center [42, 576] width 15 height 8
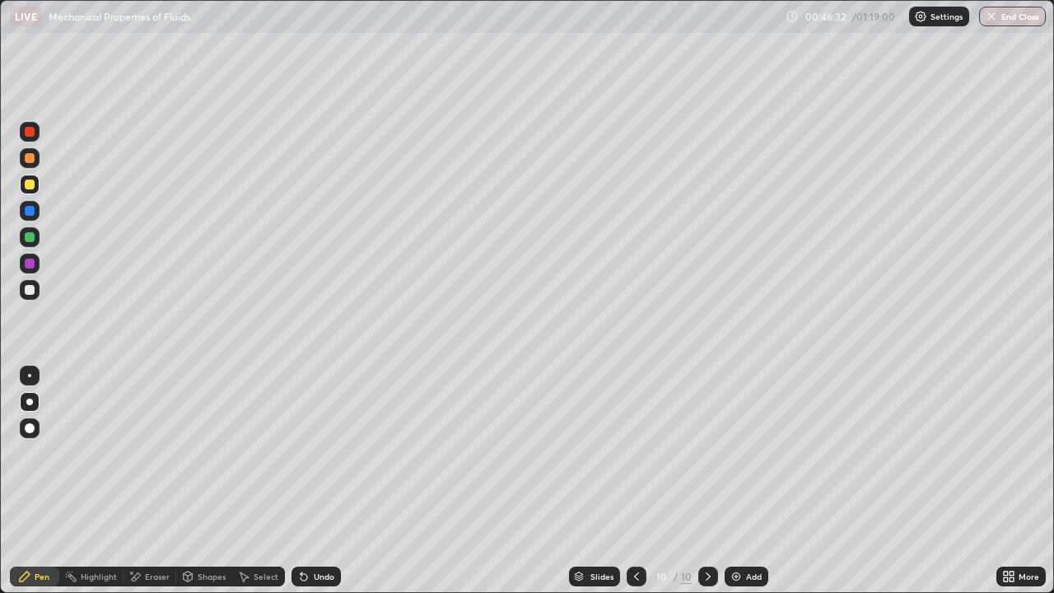
click at [633, 481] on icon at bounding box center [636, 576] width 13 height 13
click at [632, 481] on div at bounding box center [637, 577] width 20 height 20
click at [627, 481] on div at bounding box center [637, 576] width 20 height 33
click at [704, 481] on icon at bounding box center [708, 576] width 13 height 13
click at [705, 481] on icon at bounding box center [708, 576] width 13 height 13
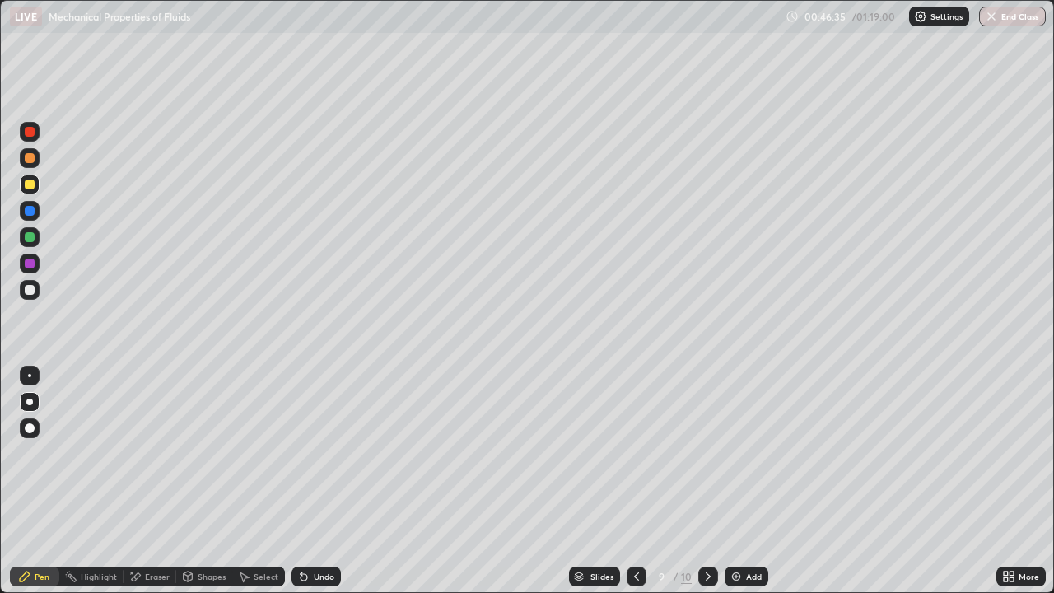
click at [706, 481] on icon at bounding box center [708, 576] width 13 height 13
click at [708, 481] on icon at bounding box center [708, 576] width 5 height 8
click at [739, 481] on img at bounding box center [736, 576] width 13 height 13
click at [30, 292] on div at bounding box center [30, 290] width 10 height 10
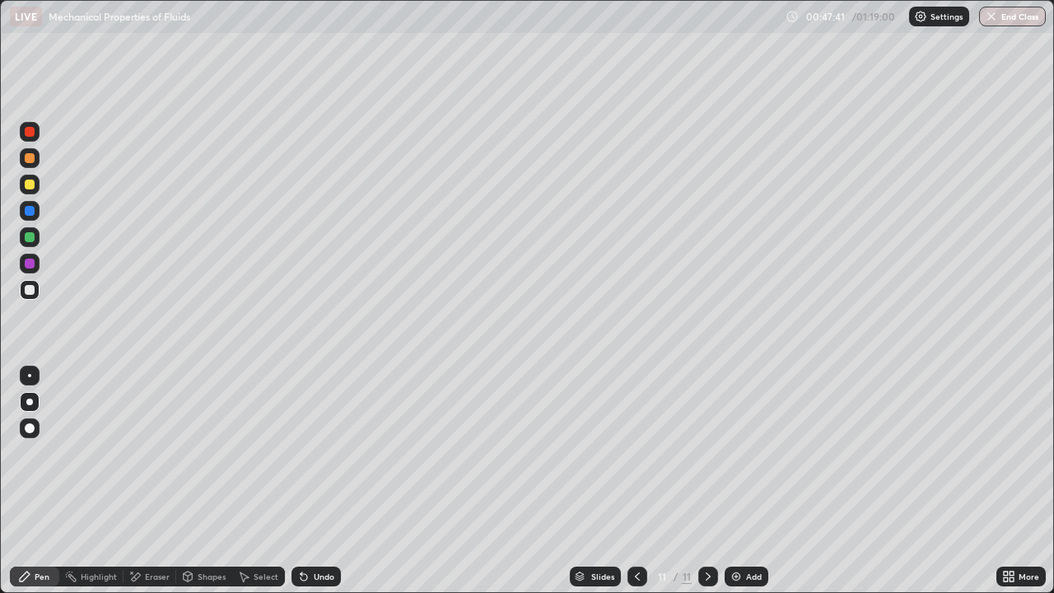
click at [203, 481] on div "Shapes" at bounding box center [212, 576] width 28 height 8
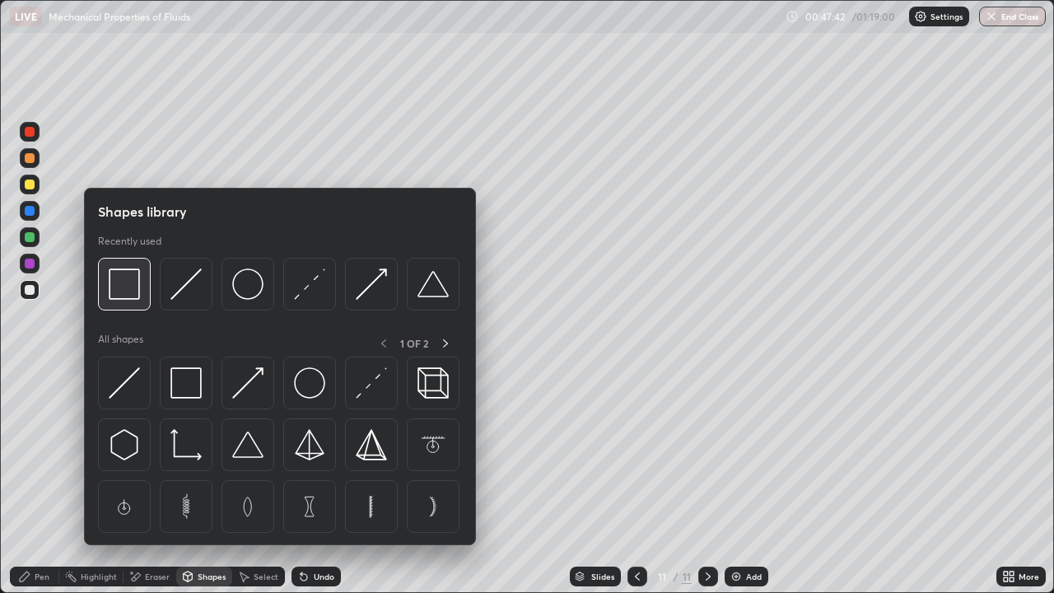
click at [136, 300] on div at bounding box center [124, 284] width 53 height 53
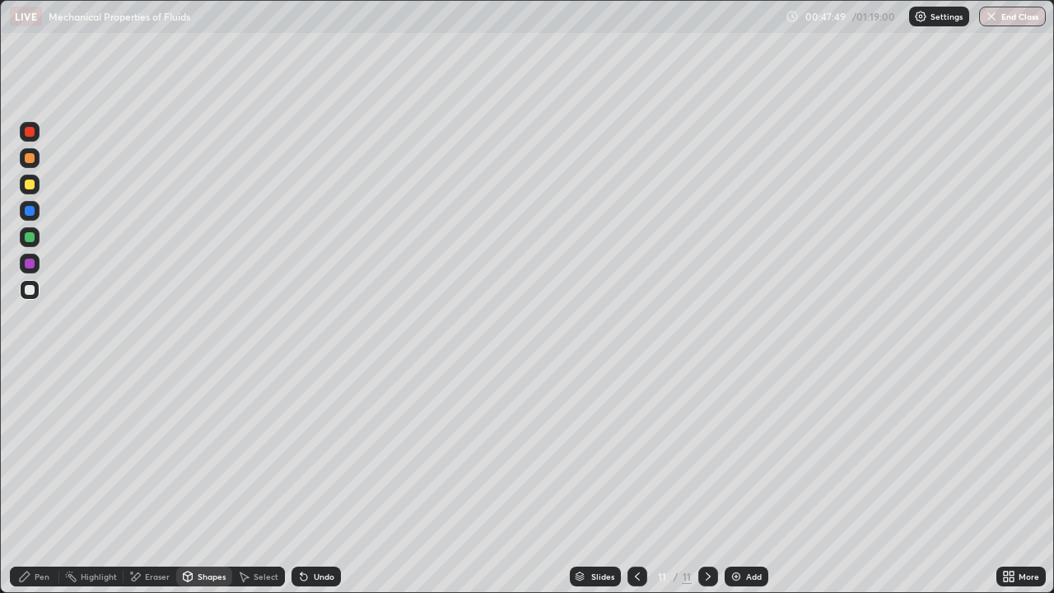
click at [49, 481] on div "Pen" at bounding box center [34, 577] width 49 height 20
click at [30, 185] on div at bounding box center [30, 185] width 10 height 10
click at [631, 481] on icon at bounding box center [637, 576] width 13 height 13
click at [707, 481] on icon at bounding box center [708, 576] width 13 height 13
click at [35, 297] on div at bounding box center [30, 290] width 20 height 20
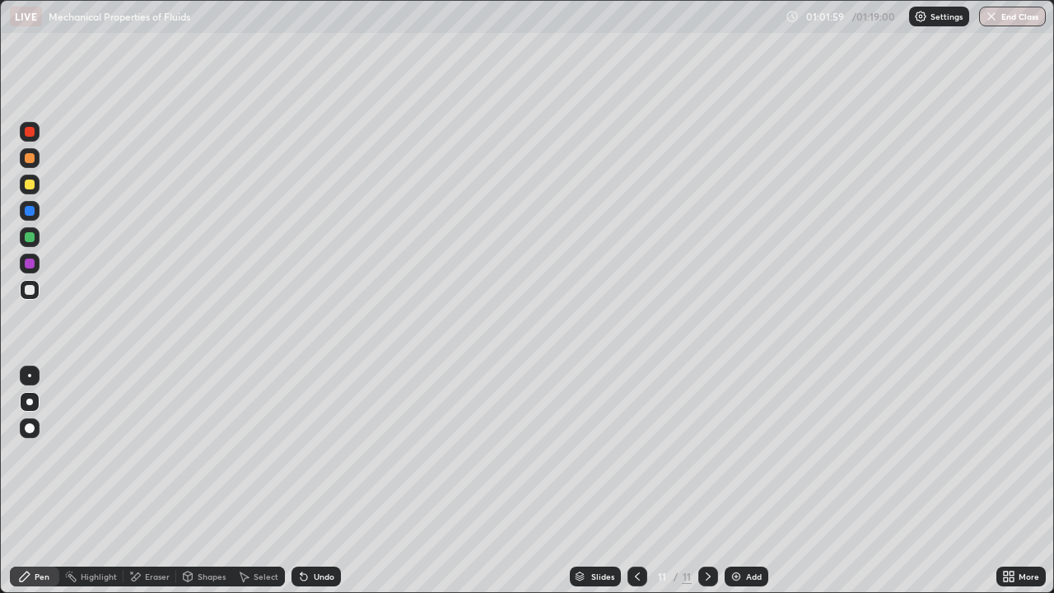
click at [634, 481] on icon at bounding box center [637, 576] width 13 height 13
click at [707, 481] on icon at bounding box center [708, 576] width 13 height 13
click at [628, 481] on div at bounding box center [638, 577] width 20 height 20
click at [699, 481] on div at bounding box center [708, 577] width 20 height 20
click at [31, 296] on div at bounding box center [30, 290] width 20 height 20
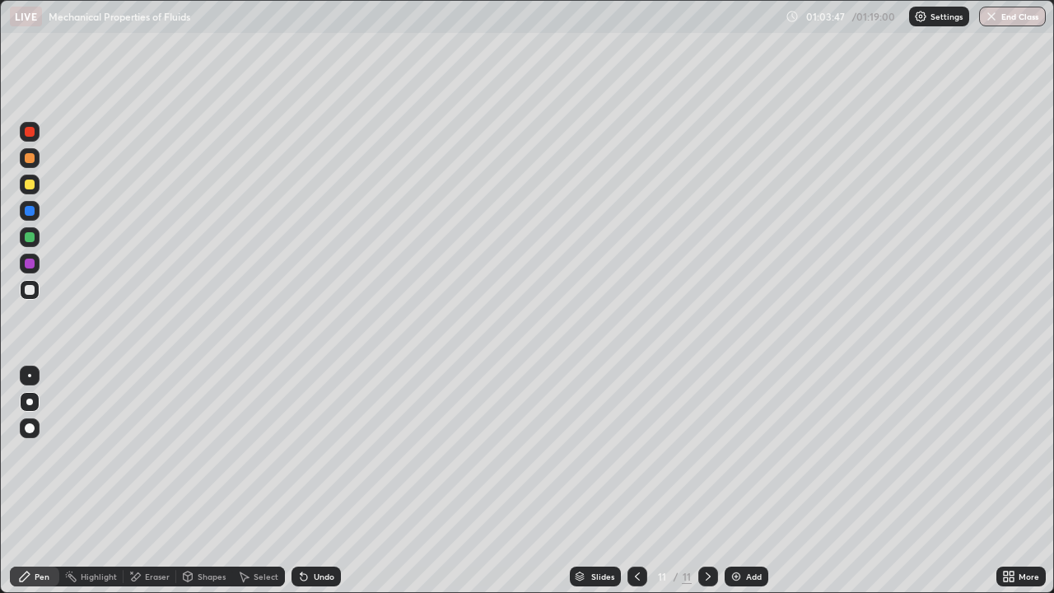
click at [740, 481] on img at bounding box center [736, 576] width 13 height 13
click at [208, 481] on div "Shapes" at bounding box center [212, 576] width 28 height 8
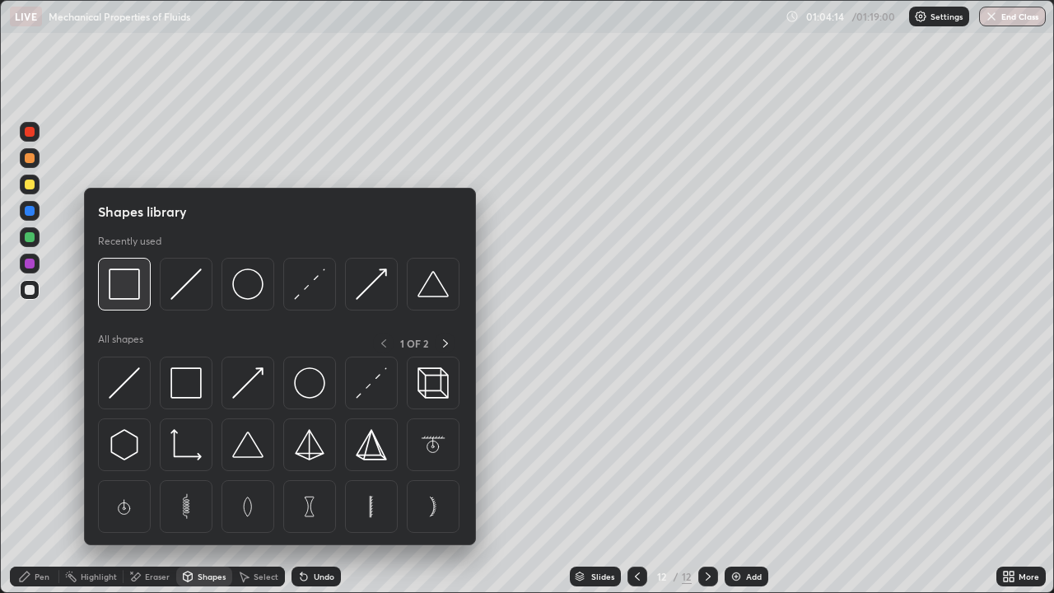
click at [140, 306] on div at bounding box center [124, 284] width 53 height 53
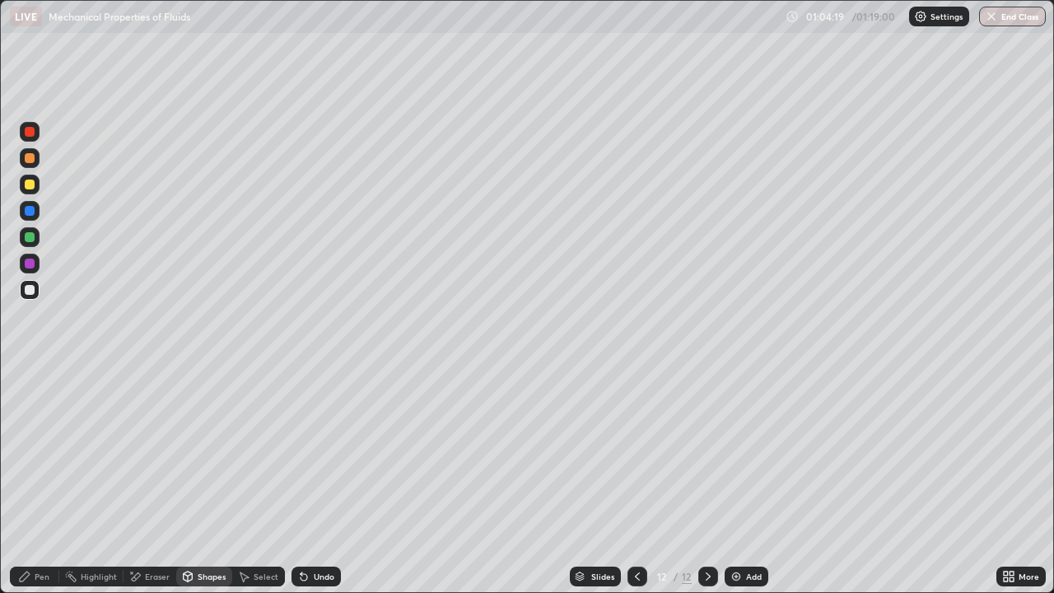
click at [210, 481] on div "Shapes" at bounding box center [212, 576] width 28 height 8
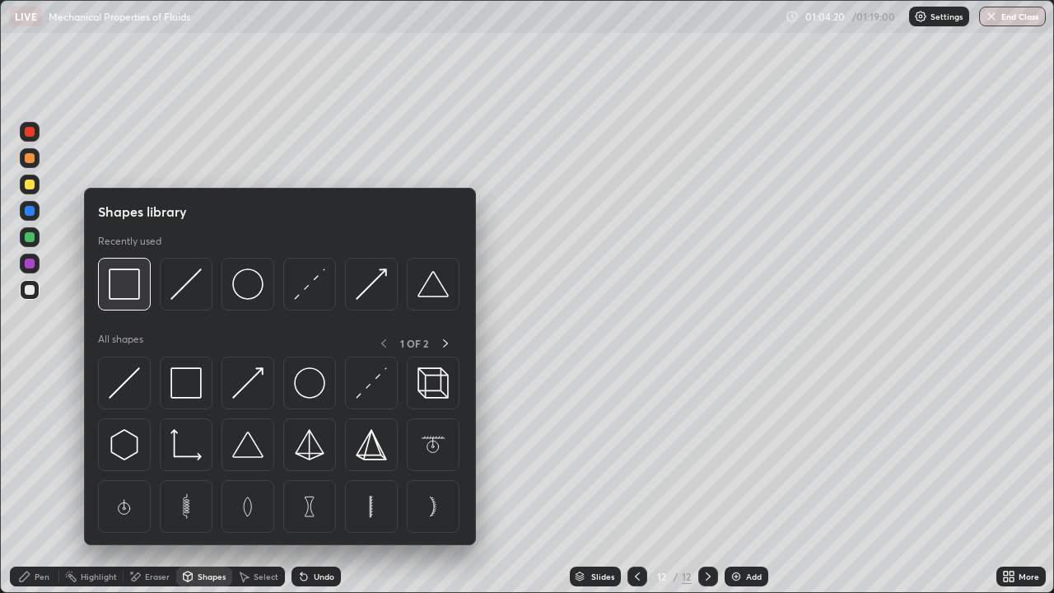
click at [130, 291] on img at bounding box center [124, 284] width 31 height 31
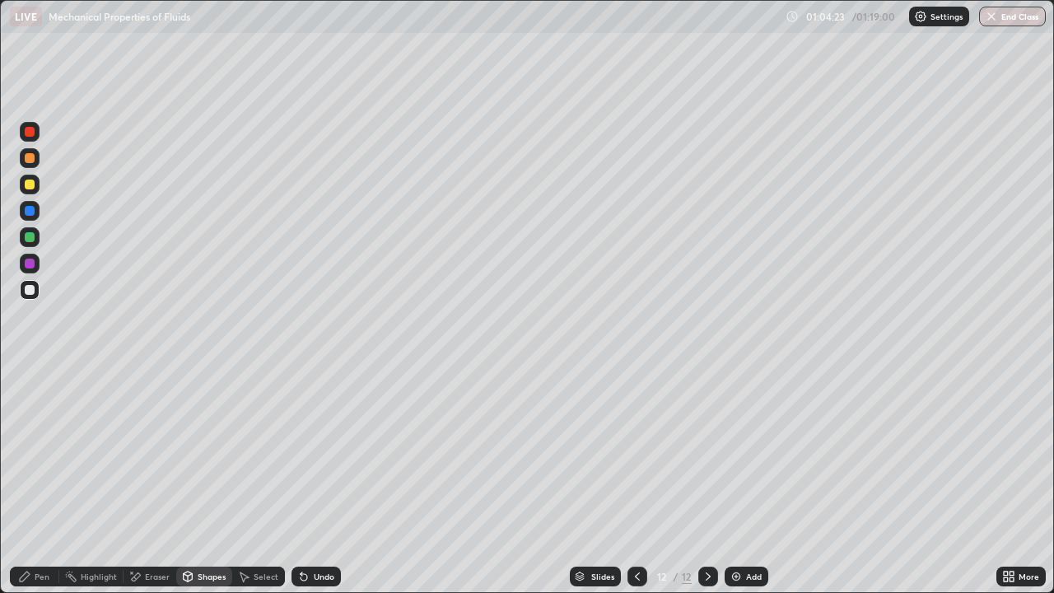
click at [205, 481] on div "Shapes" at bounding box center [212, 576] width 28 height 8
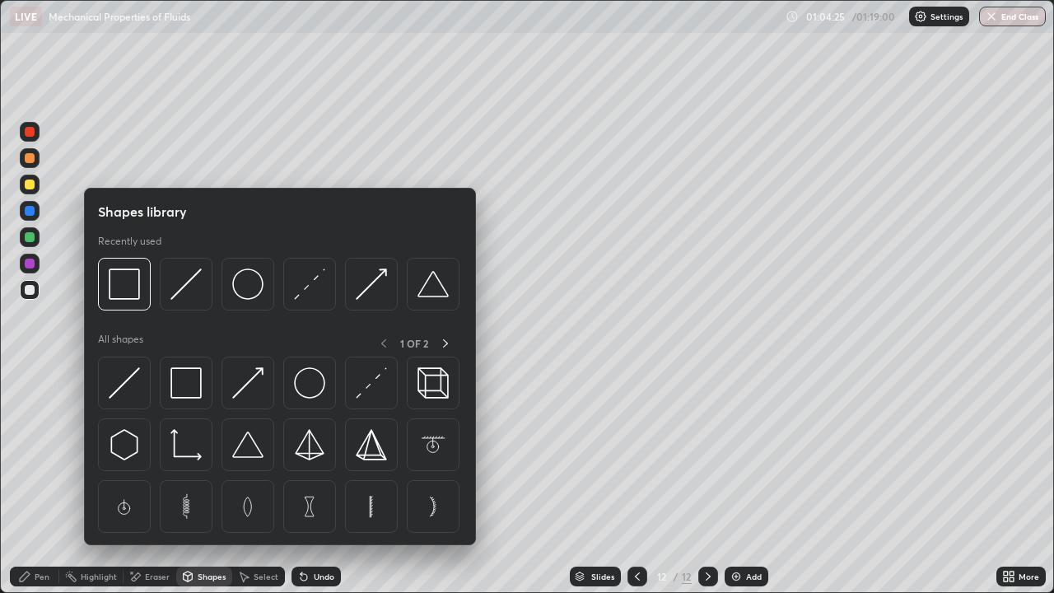
click at [156, 481] on div "Eraser" at bounding box center [157, 576] width 25 height 8
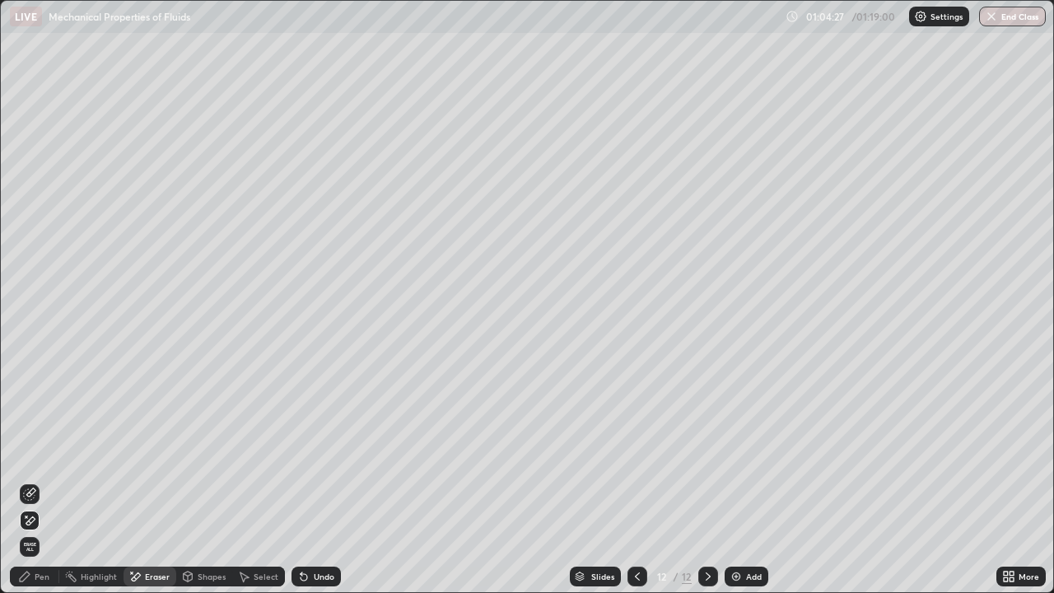
click at [318, 481] on div "Undo" at bounding box center [324, 576] width 21 height 8
click at [32, 481] on icon at bounding box center [29, 494] width 13 height 13
click at [41, 481] on div "Pen" at bounding box center [42, 576] width 15 height 8
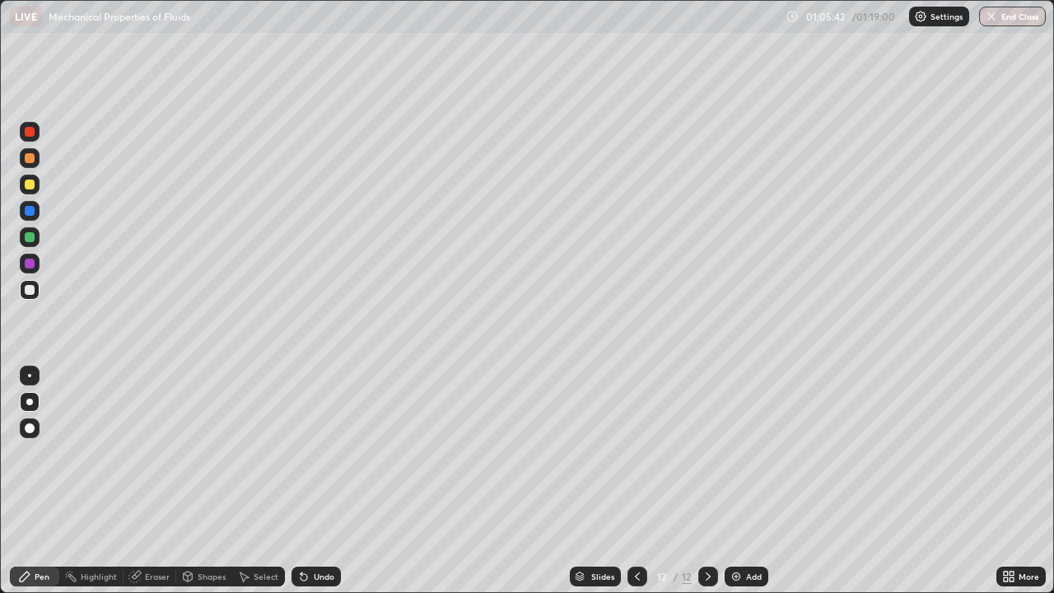
click at [636, 481] on icon at bounding box center [637, 576] width 13 height 13
click at [707, 481] on icon at bounding box center [708, 576] width 13 height 13
click at [151, 481] on div "Eraser" at bounding box center [157, 576] width 25 height 8
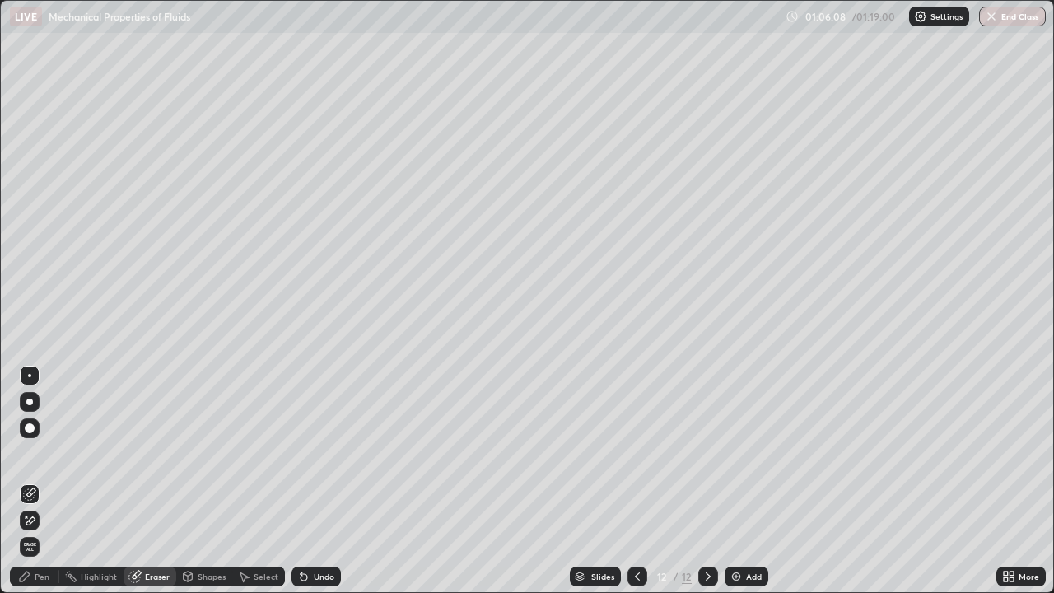
click at [42, 481] on div "Pen" at bounding box center [42, 576] width 15 height 8
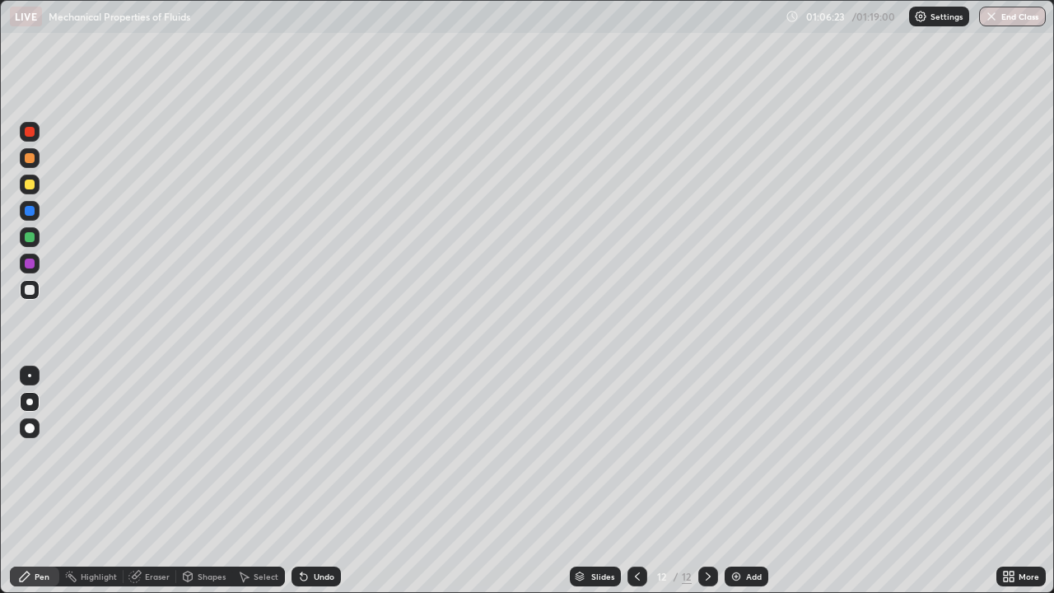
click at [151, 481] on div "Eraser" at bounding box center [150, 577] width 53 height 20
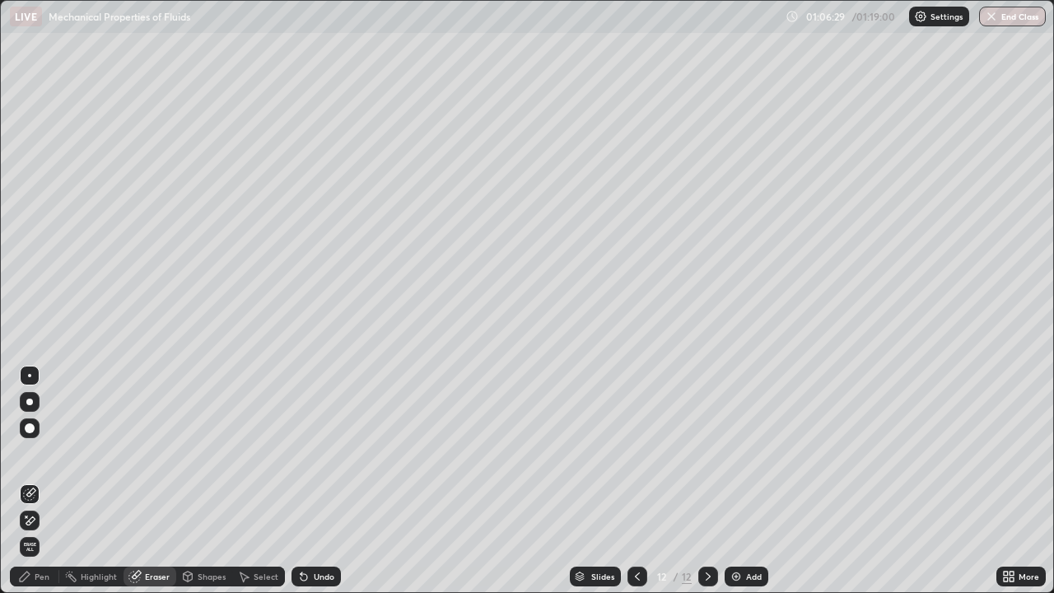
click at [33, 481] on div "Pen" at bounding box center [34, 577] width 49 height 20
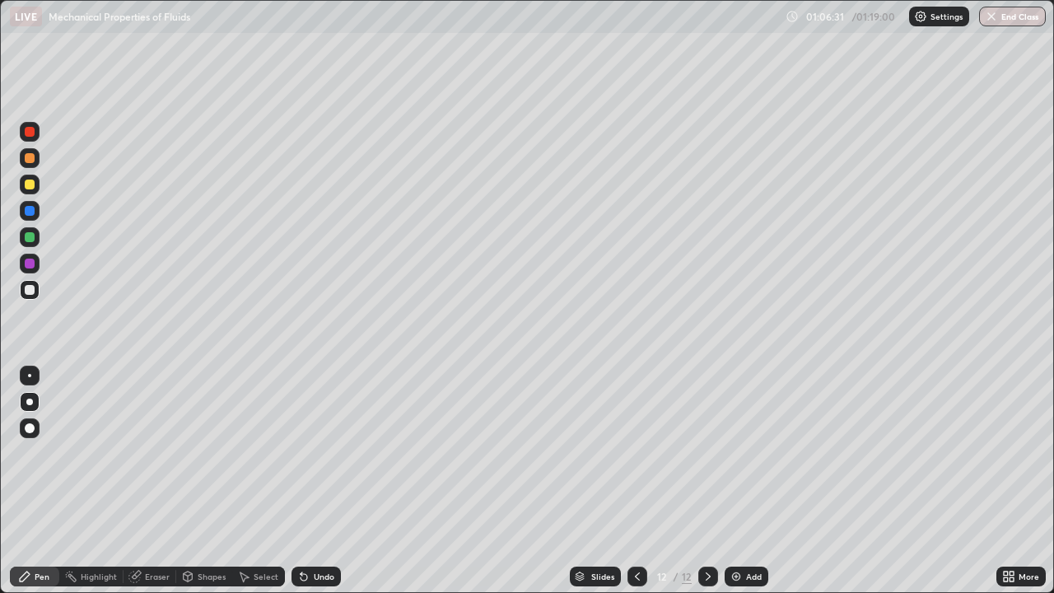
click at [33, 188] on div at bounding box center [30, 185] width 10 height 10
click at [25, 289] on div at bounding box center [30, 290] width 10 height 10
click at [744, 481] on div "Add" at bounding box center [747, 577] width 44 height 20
click at [201, 481] on div "Shapes" at bounding box center [212, 576] width 28 height 8
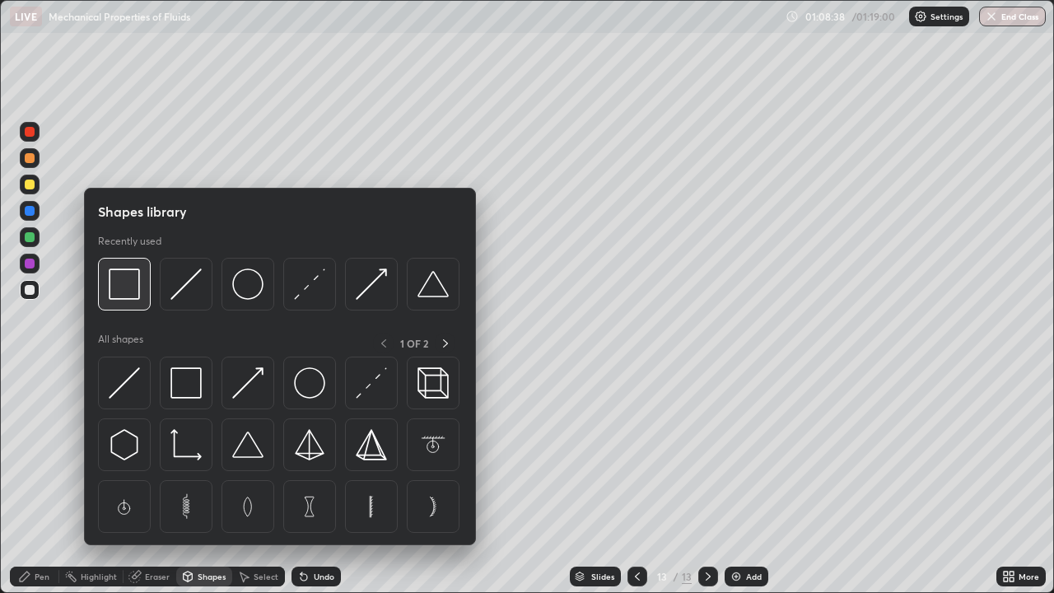
click at [142, 301] on div at bounding box center [124, 284] width 53 height 53
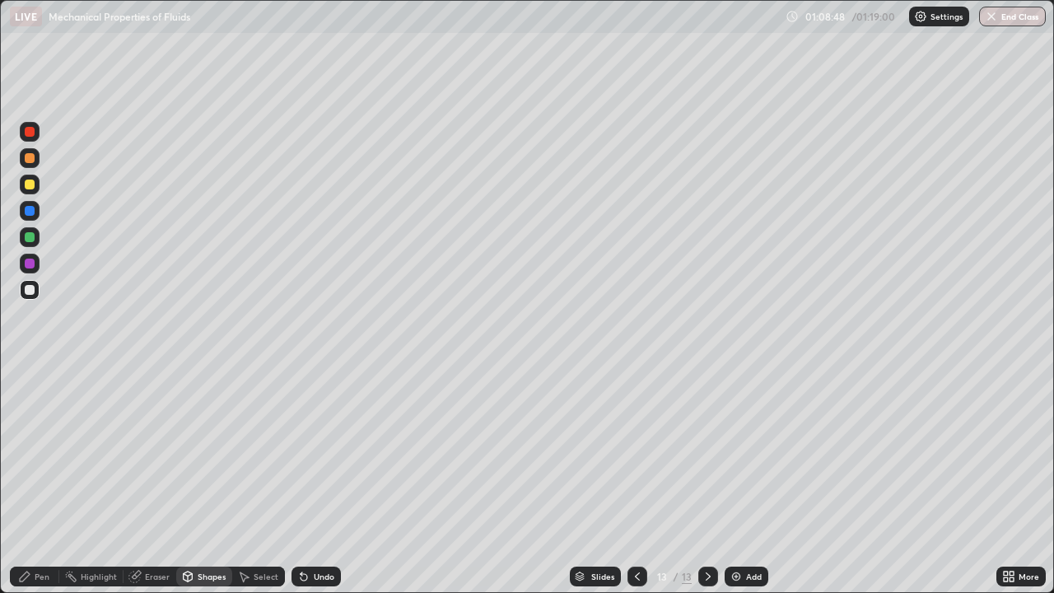
click at [152, 481] on div "Eraser" at bounding box center [157, 576] width 25 height 8
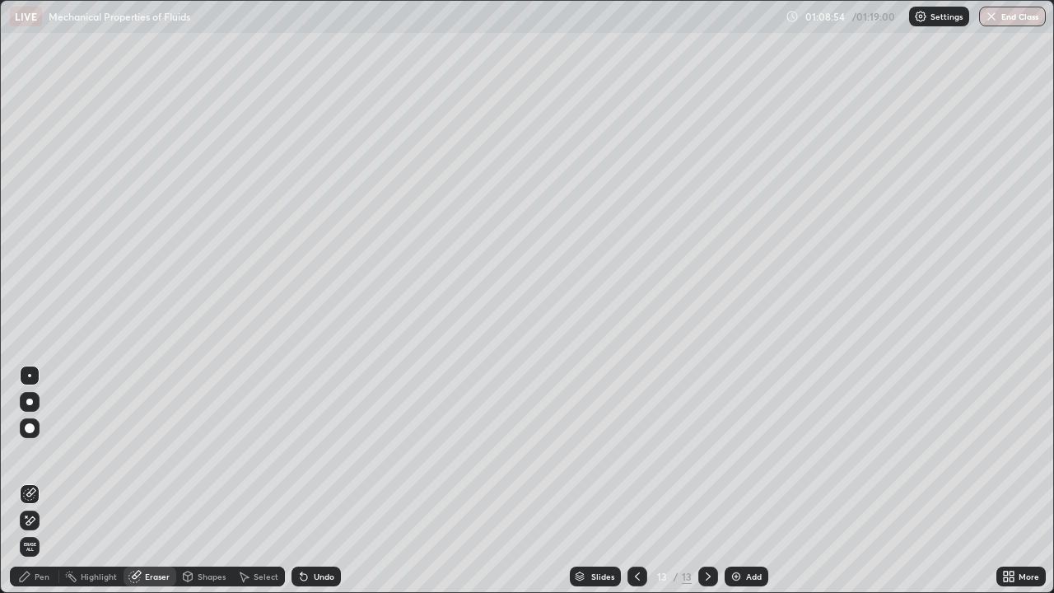
click at [42, 481] on div "Pen" at bounding box center [42, 576] width 15 height 8
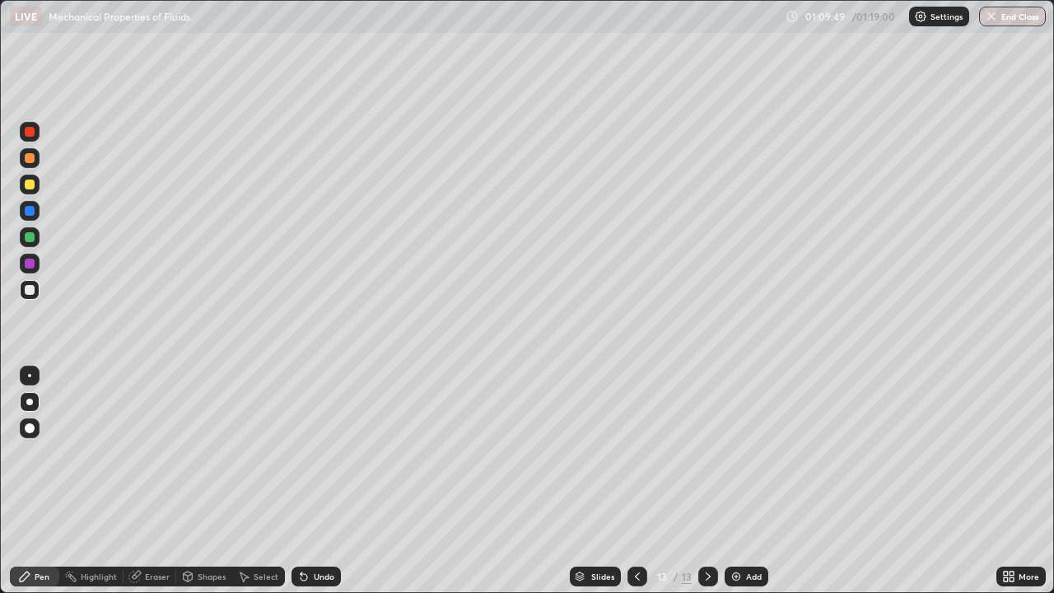
click at [315, 481] on div "Undo" at bounding box center [324, 576] width 21 height 8
click at [314, 481] on div "Undo" at bounding box center [324, 576] width 21 height 8
click at [306, 481] on icon at bounding box center [303, 576] width 13 height 13
click at [740, 481] on img at bounding box center [736, 576] width 13 height 13
click at [30, 187] on div at bounding box center [30, 185] width 10 height 10
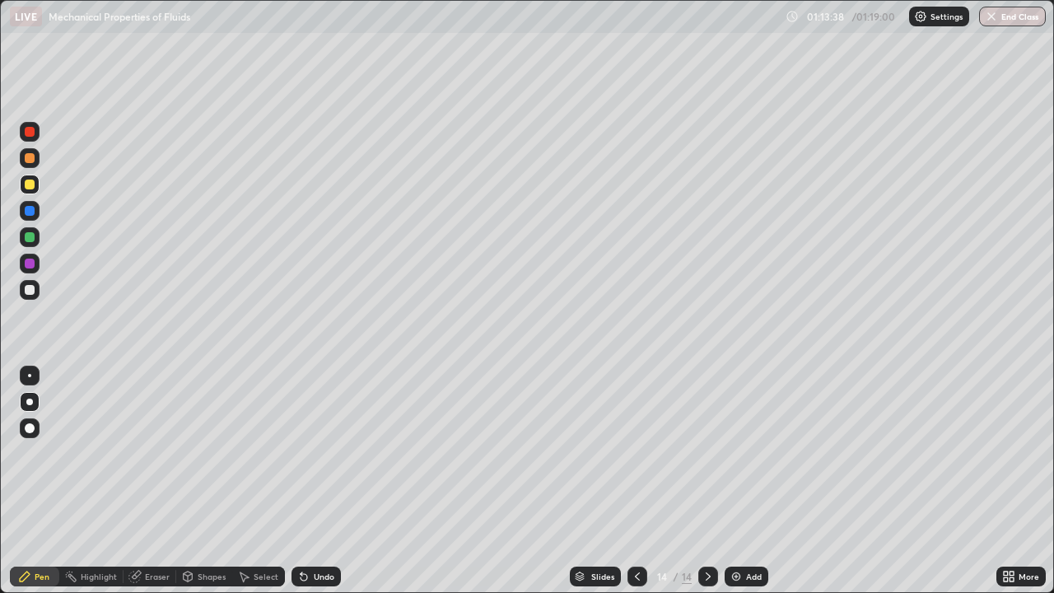
click at [326, 481] on div "Undo" at bounding box center [316, 577] width 49 height 20
click at [322, 481] on div "Undo" at bounding box center [316, 577] width 49 height 20
click at [743, 481] on div "Add" at bounding box center [747, 577] width 44 height 20
click at [30, 292] on div at bounding box center [30, 290] width 10 height 10
click at [33, 188] on div at bounding box center [30, 185] width 10 height 10
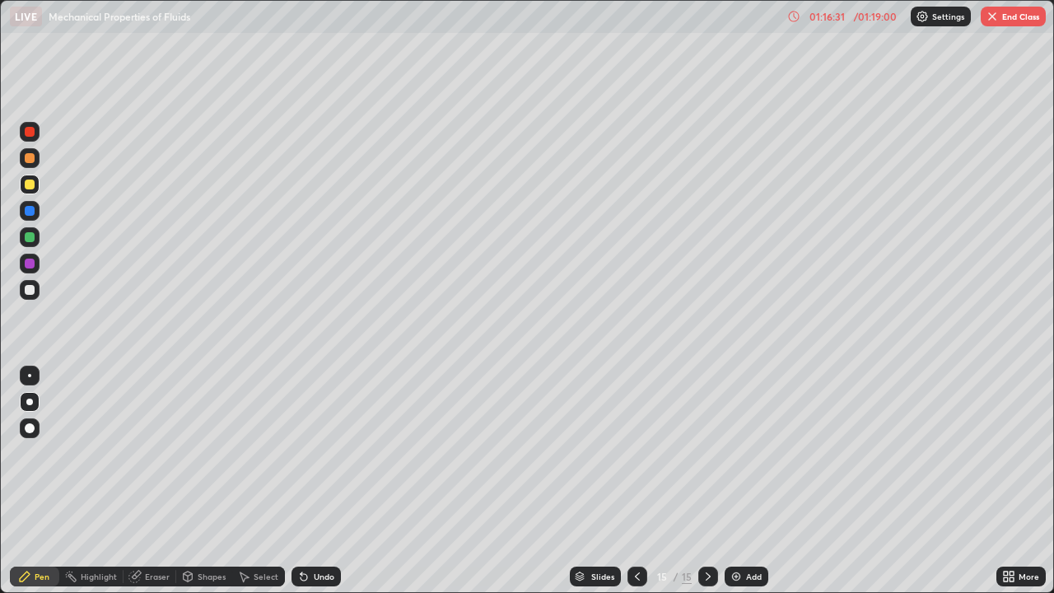
click at [29, 241] on div at bounding box center [30, 237] width 10 height 10
click at [31, 291] on div at bounding box center [30, 290] width 10 height 10
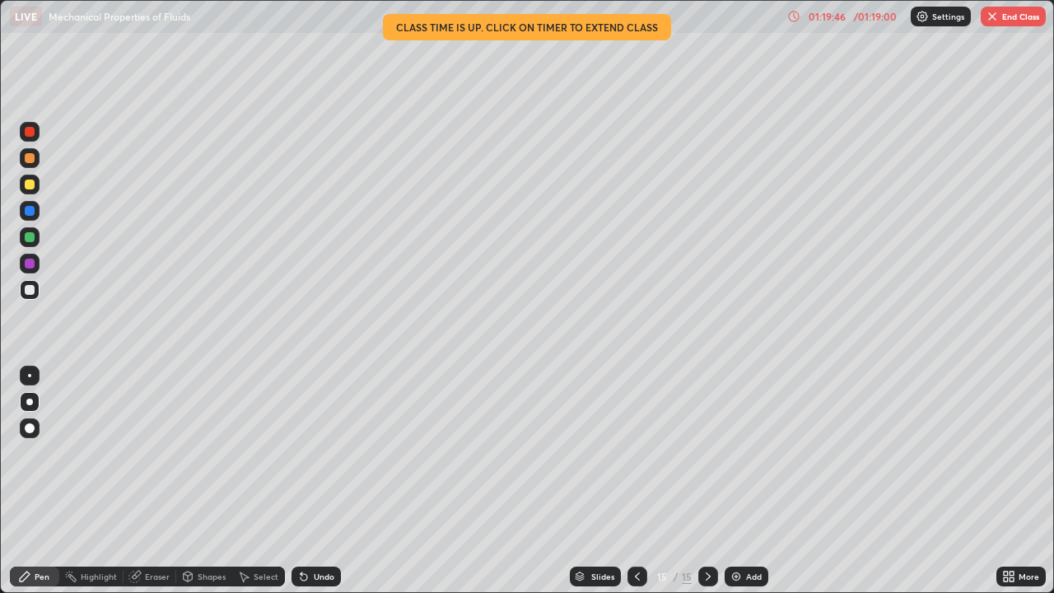
click at [747, 481] on div "Add" at bounding box center [754, 576] width 16 height 8
click at [34, 291] on div at bounding box center [30, 290] width 10 height 10
click at [153, 481] on div "Eraser" at bounding box center [157, 576] width 25 height 8
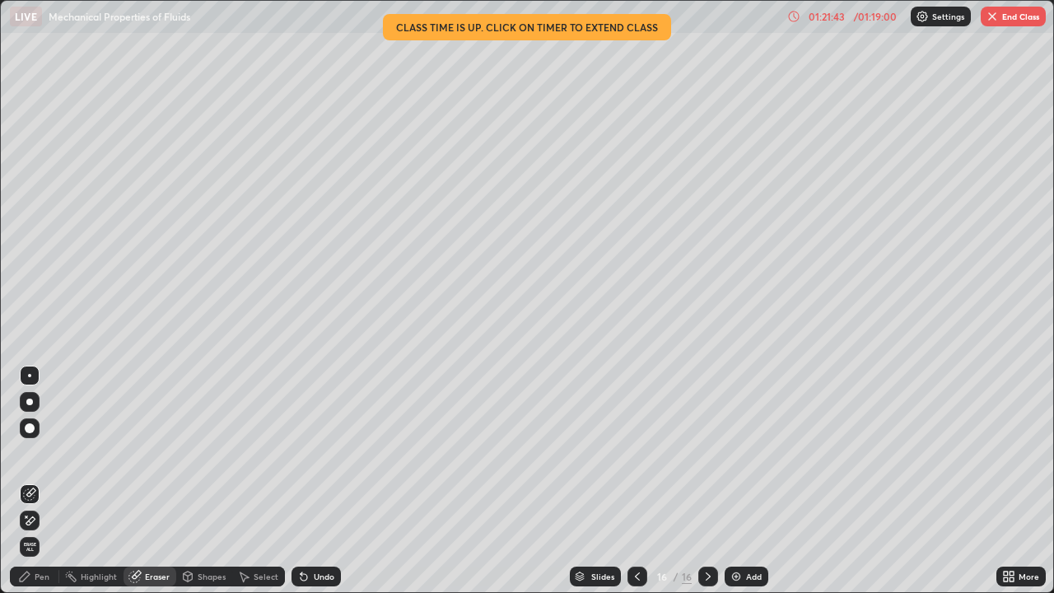
click at [31, 481] on icon at bounding box center [30, 520] width 9 height 8
click at [44, 481] on div "Pen" at bounding box center [42, 576] width 15 height 8
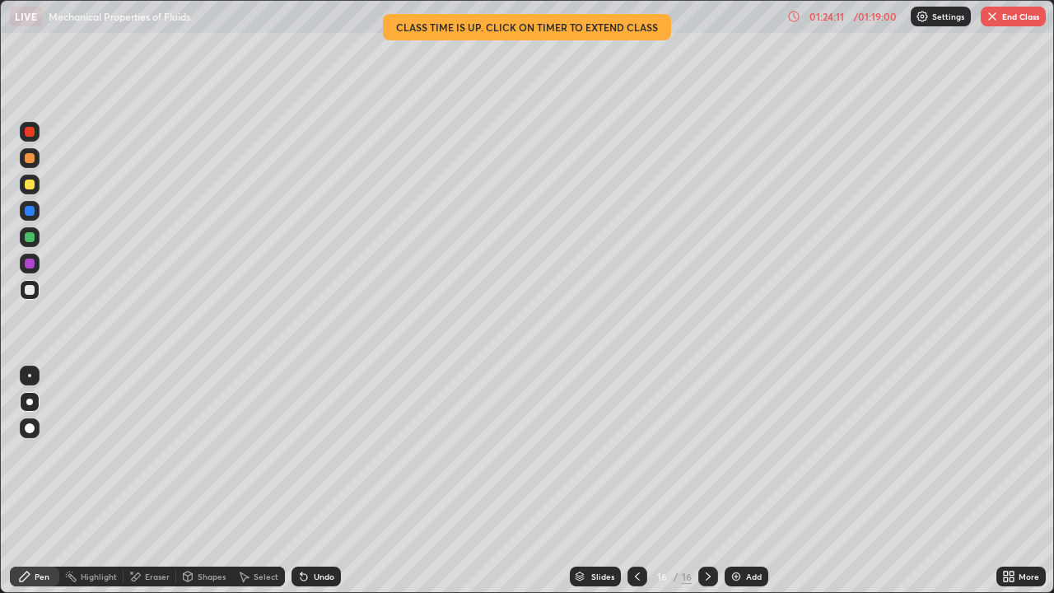
click at [1012, 16] on button "End Class" at bounding box center [1013, 17] width 65 height 20
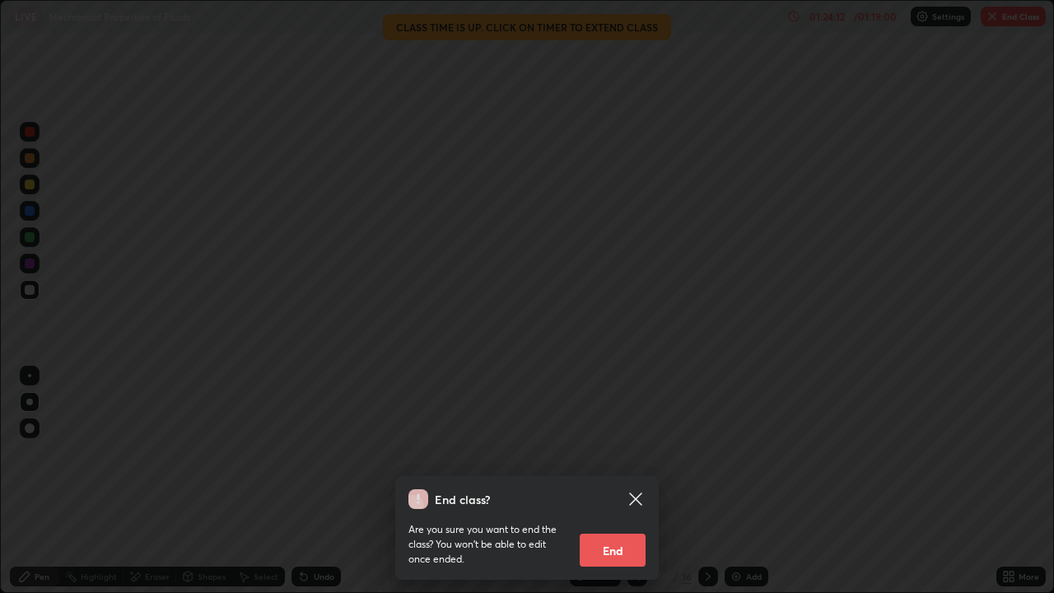
click at [619, 481] on button "End" at bounding box center [613, 550] width 66 height 33
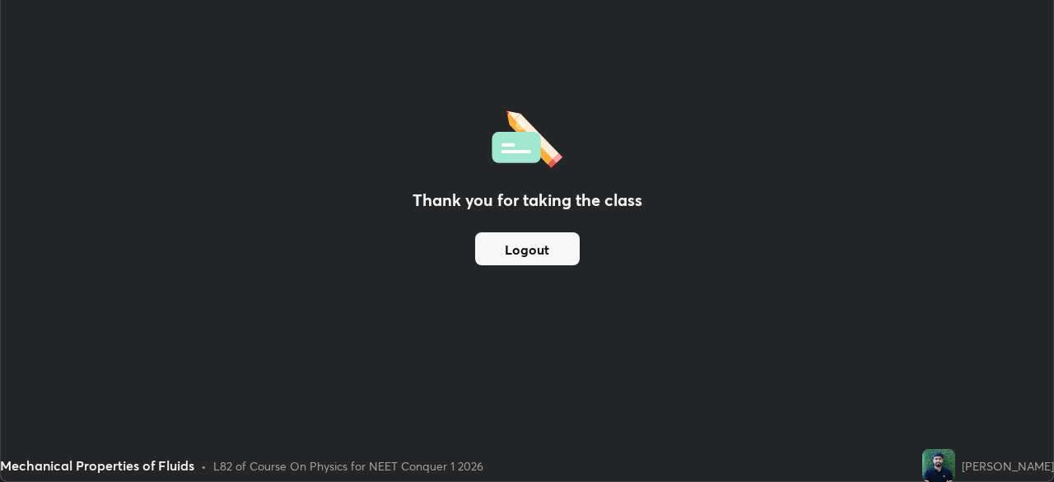
scroll to position [81884, 81312]
